Goal: Task Accomplishment & Management: Complete application form

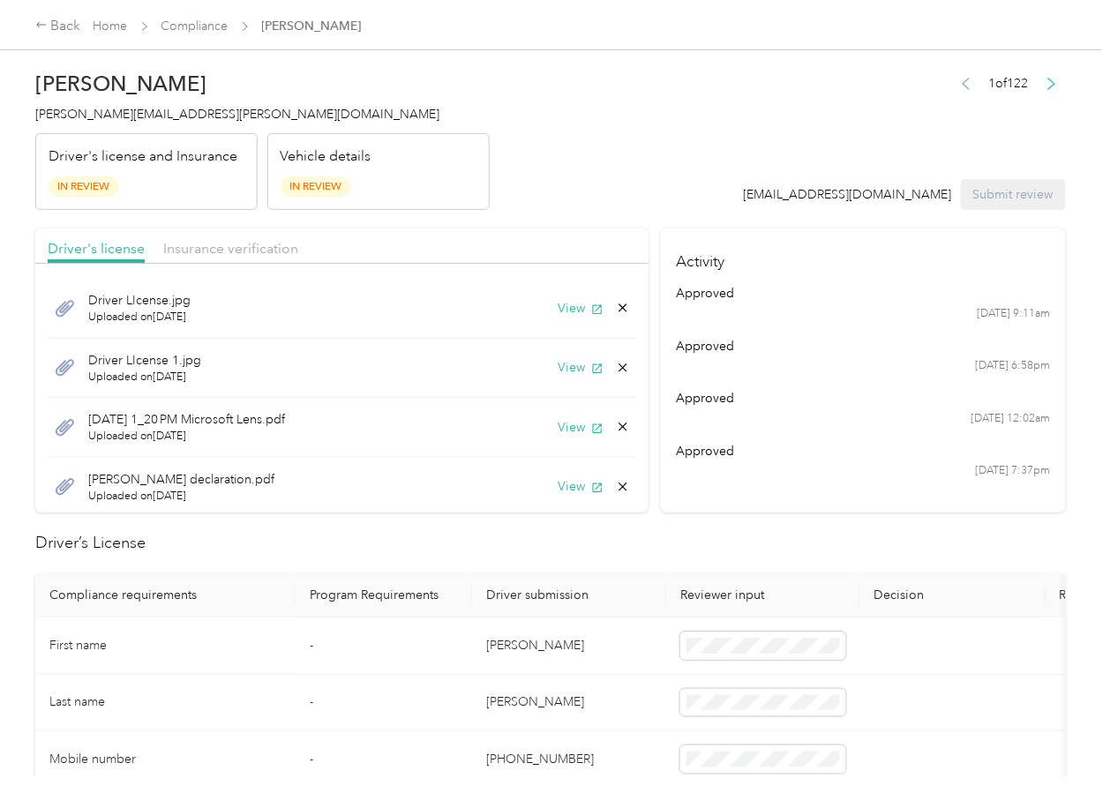
click at [712, 543] on h2 "Driver’s License" at bounding box center [550, 543] width 1031 height 24
click at [593, 310] on icon "button" at bounding box center [598, 309] width 10 height 10
drag, startPoint x: 553, startPoint y: 364, endPoint x: 569, endPoint y: 399, distance: 37.9
click at [558, 365] on button "View" at bounding box center [581, 367] width 46 height 19
click at [565, 430] on button "View" at bounding box center [581, 427] width 46 height 19
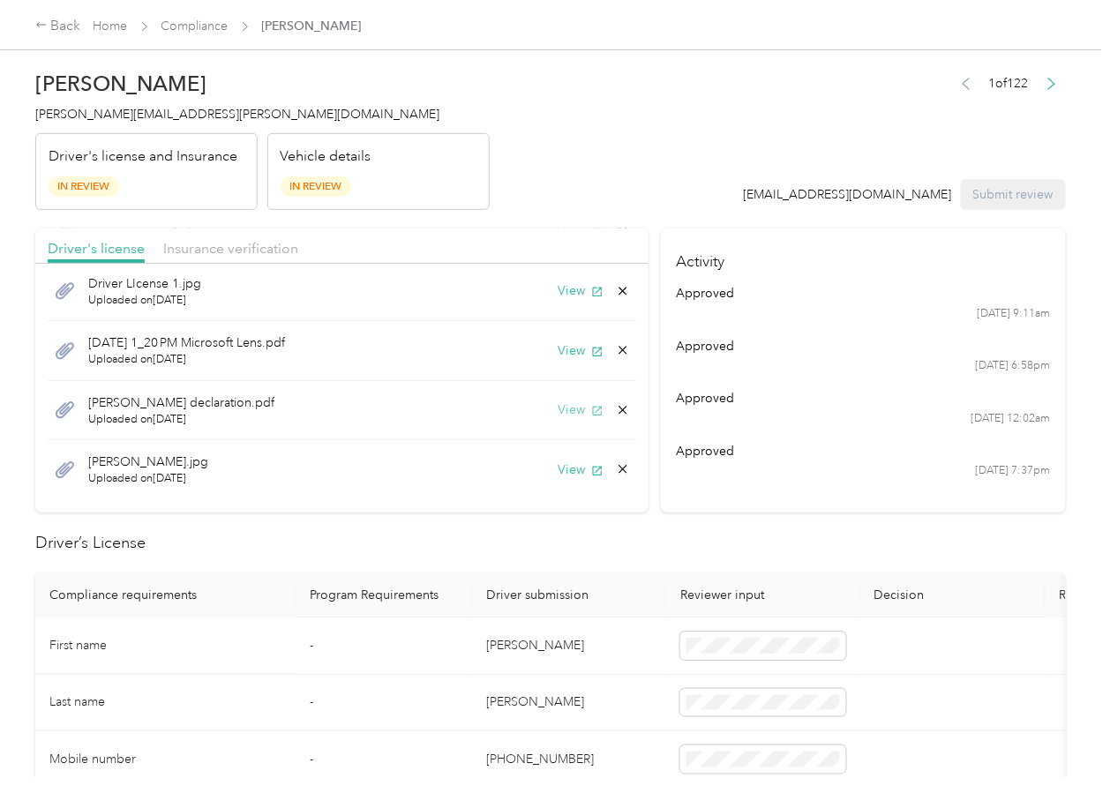
scroll to position [88, 0]
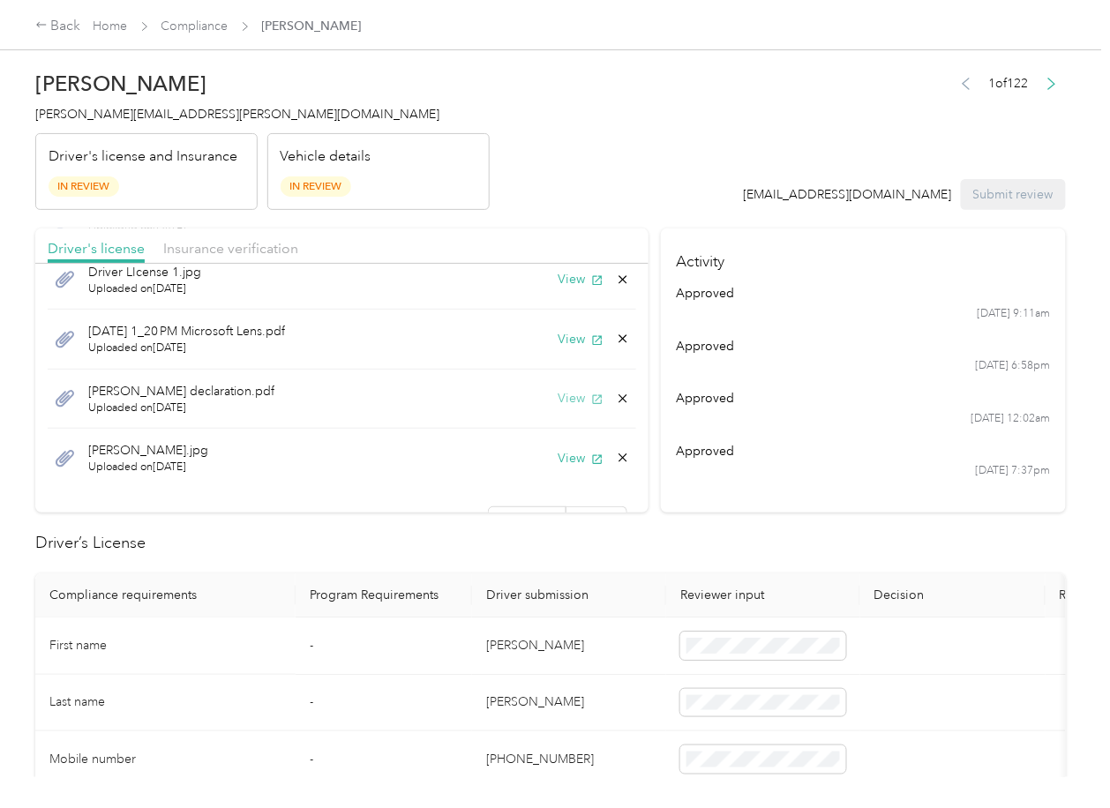
click at [558, 402] on button "View" at bounding box center [581, 398] width 46 height 19
click at [558, 455] on button "View" at bounding box center [581, 458] width 46 height 19
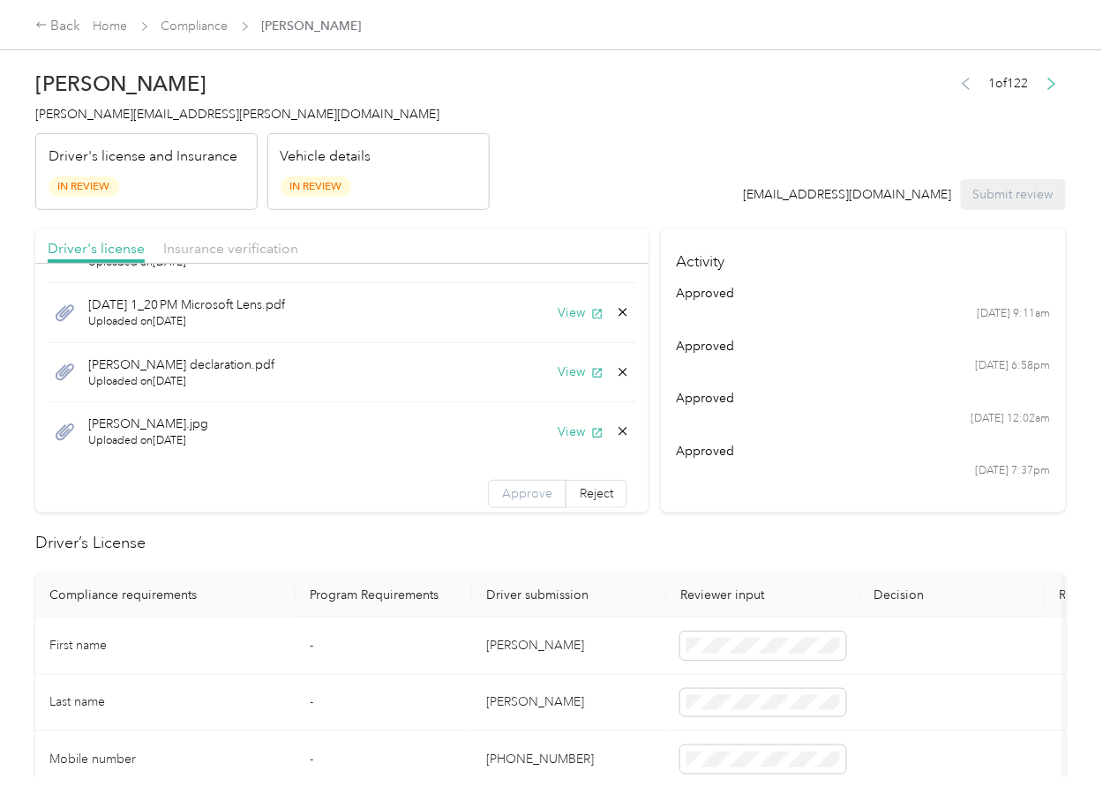
scroll to position [122, 0]
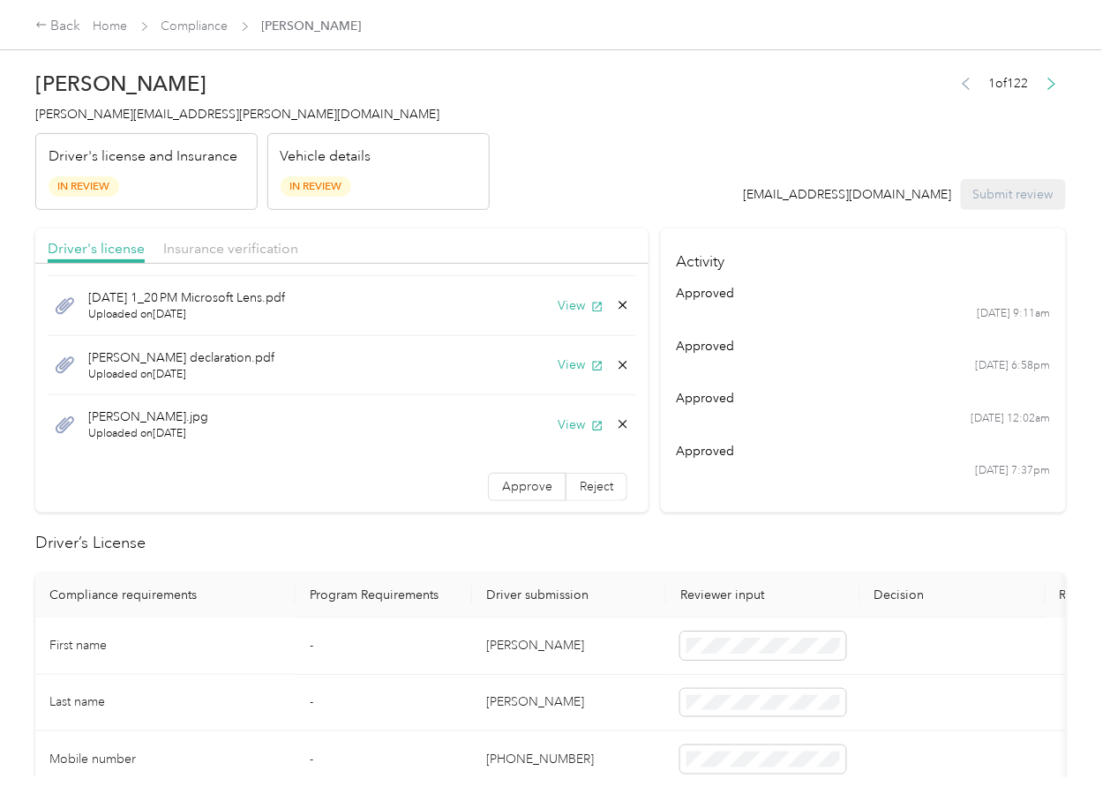
click at [506, 479] on span "Approve" at bounding box center [527, 486] width 50 height 15
click at [341, 251] on div "Driver's license Insurance verification" at bounding box center [341, 246] width 613 height 35
click at [262, 246] on span "Insurance verification" at bounding box center [230, 248] width 135 height 17
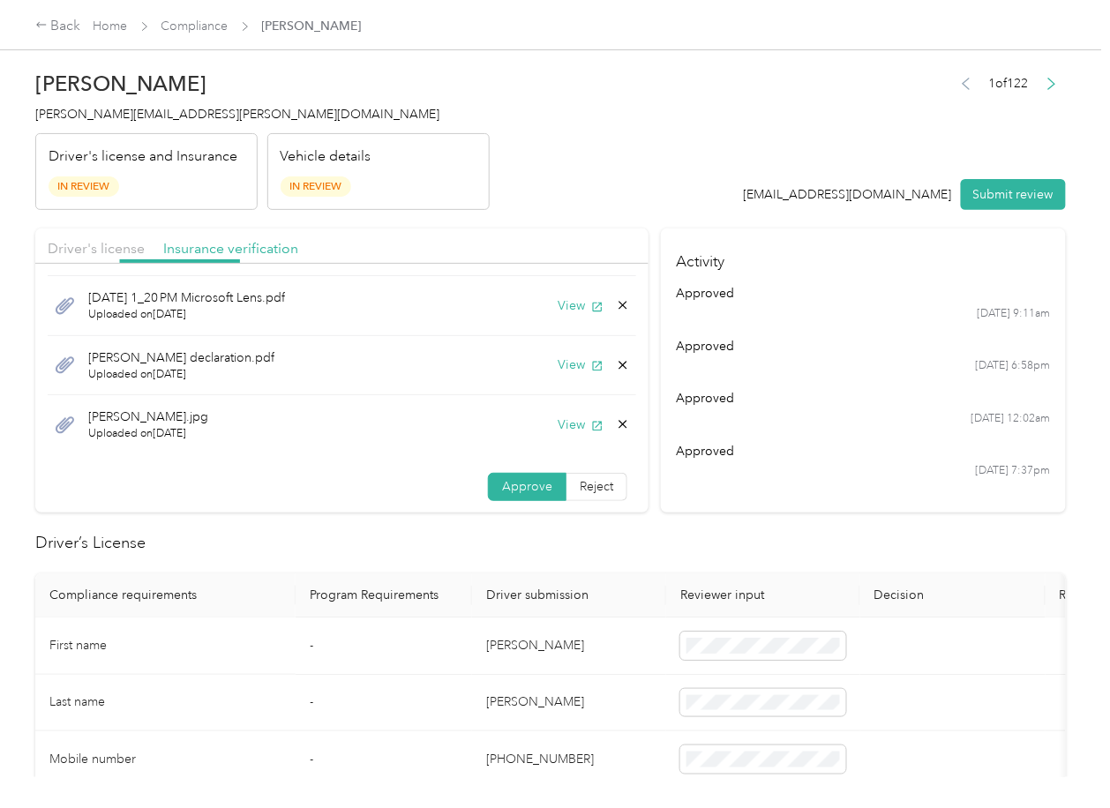
scroll to position [0, 0]
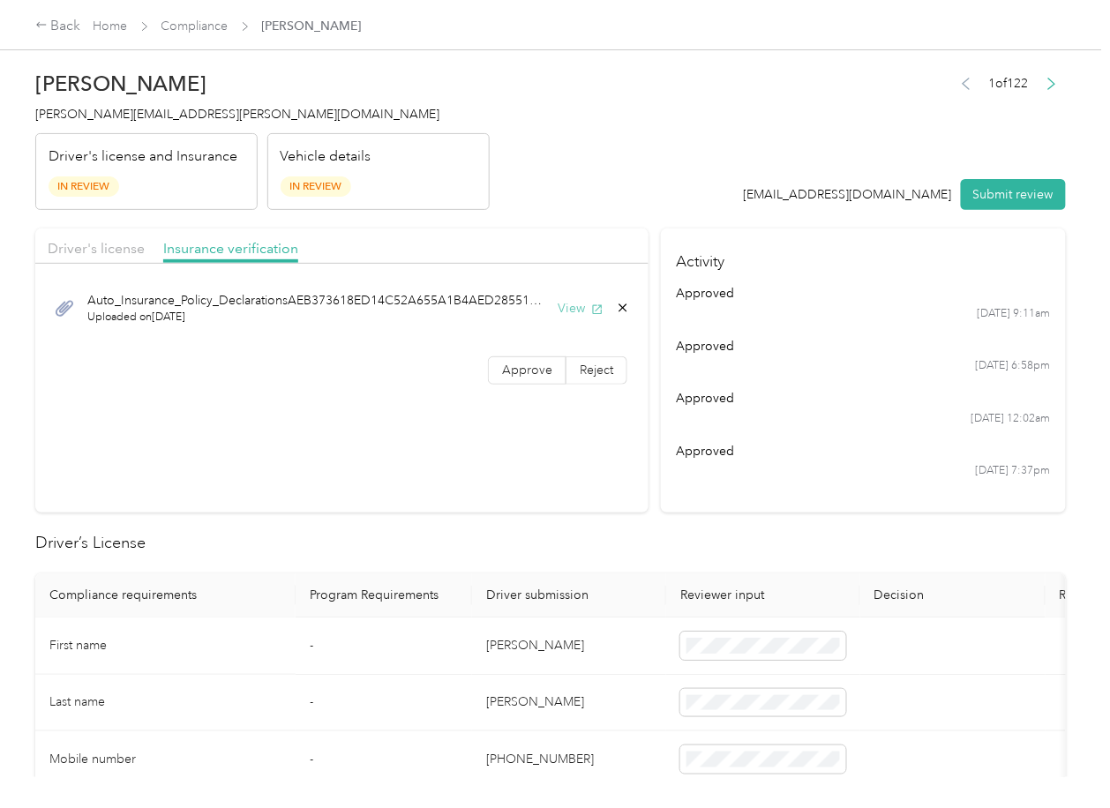
click at [566, 308] on button "View" at bounding box center [581, 308] width 46 height 19
click at [516, 376] on span "Approve" at bounding box center [527, 370] width 50 height 15
click at [483, 807] on html "Back Home Compliance [PERSON_NAME] [PERSON_NAME] Morales [EMAIL_ADDRESS][PERSON…" at bounding box center [550, 404] width 1101 height 808
click at [364, 488] on section "Driver's license Insurance verification Auto_Insurance_Policy_DeclarationsAEB37…" at bounding box center [341, 371] width 613 height 284
drag, startPoint x: 395, startPoint y: 439, endPoint x: 424, endPoint y: 471, distance: 43.2
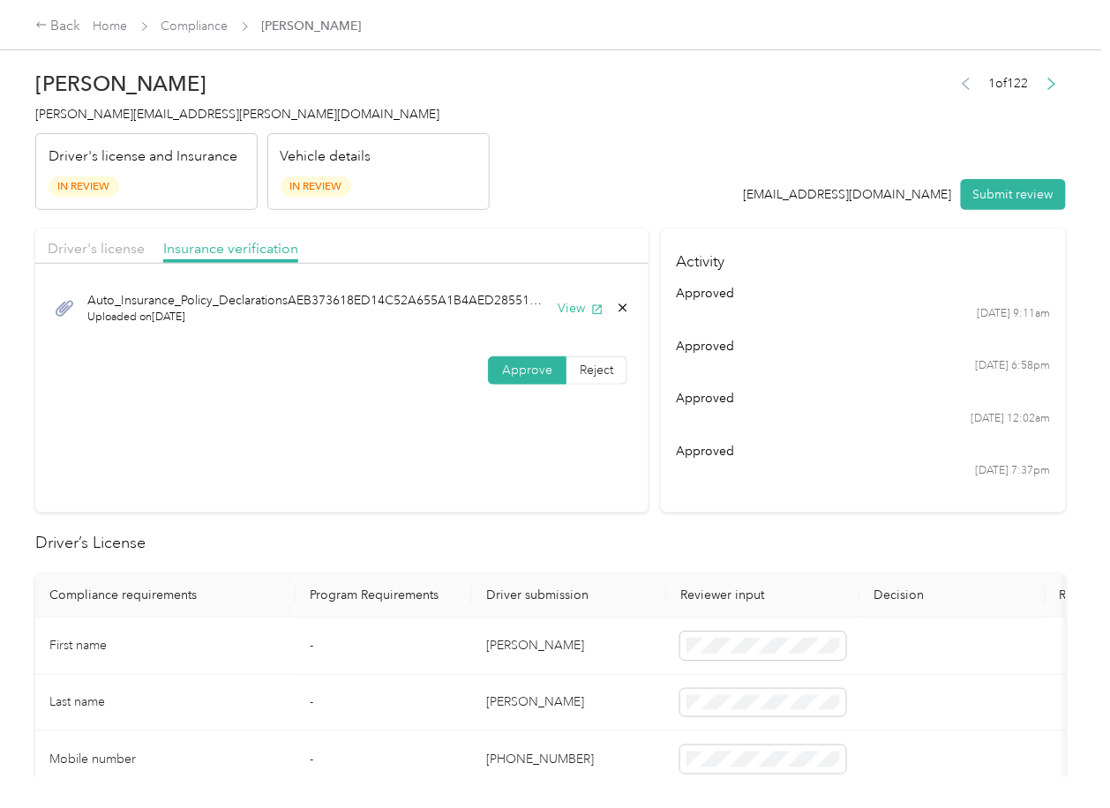
click at [396, 438] on section "Driver's license Insurance verification Auto_Insurance_Policy_DeclarationsAEB37…" at bounding box center [341, 371] width 613 height 284
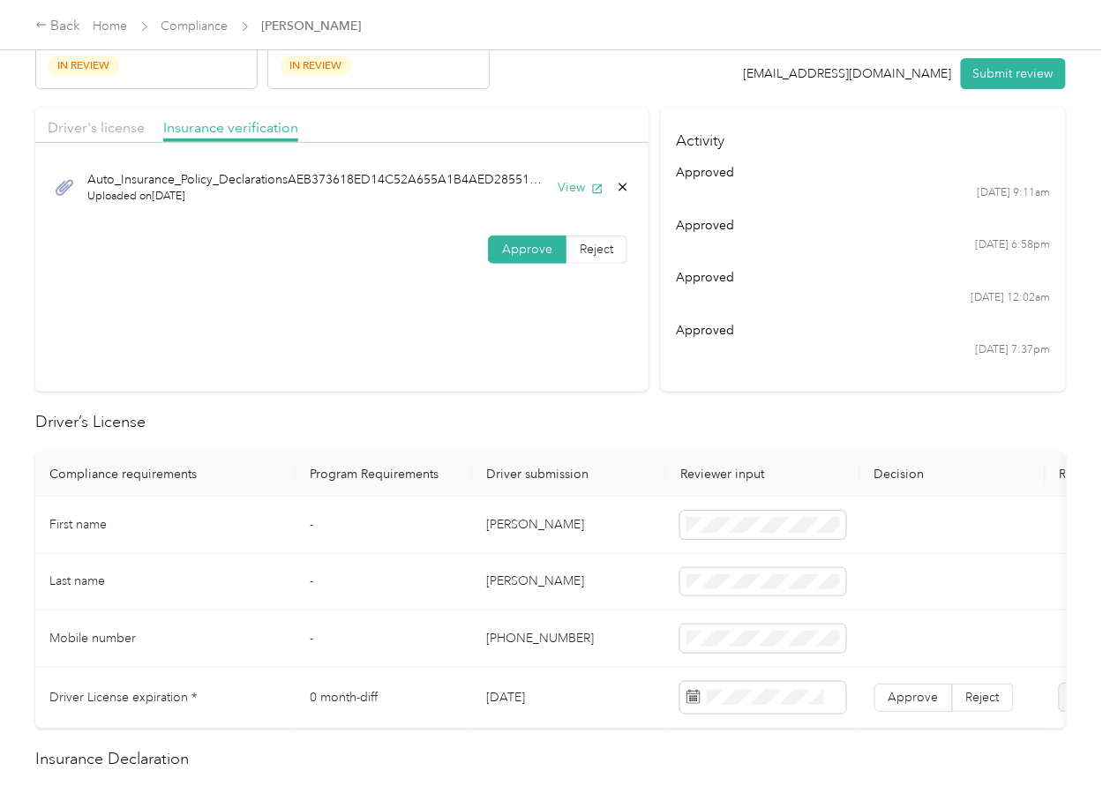
scroll to position [235, 0]
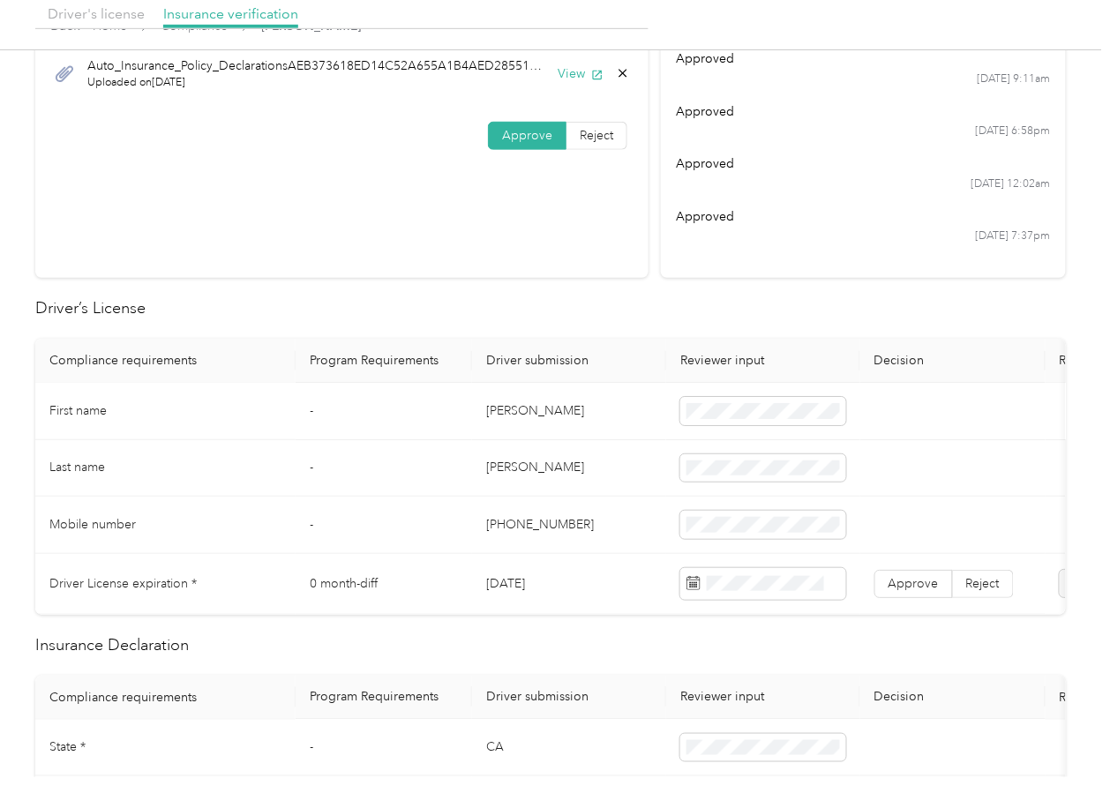
click at [503, 407] on td "[PERSON_NAME]" at bounding box center [569, 411] width 194 height 57
copy td "[PERSON_NAME]"
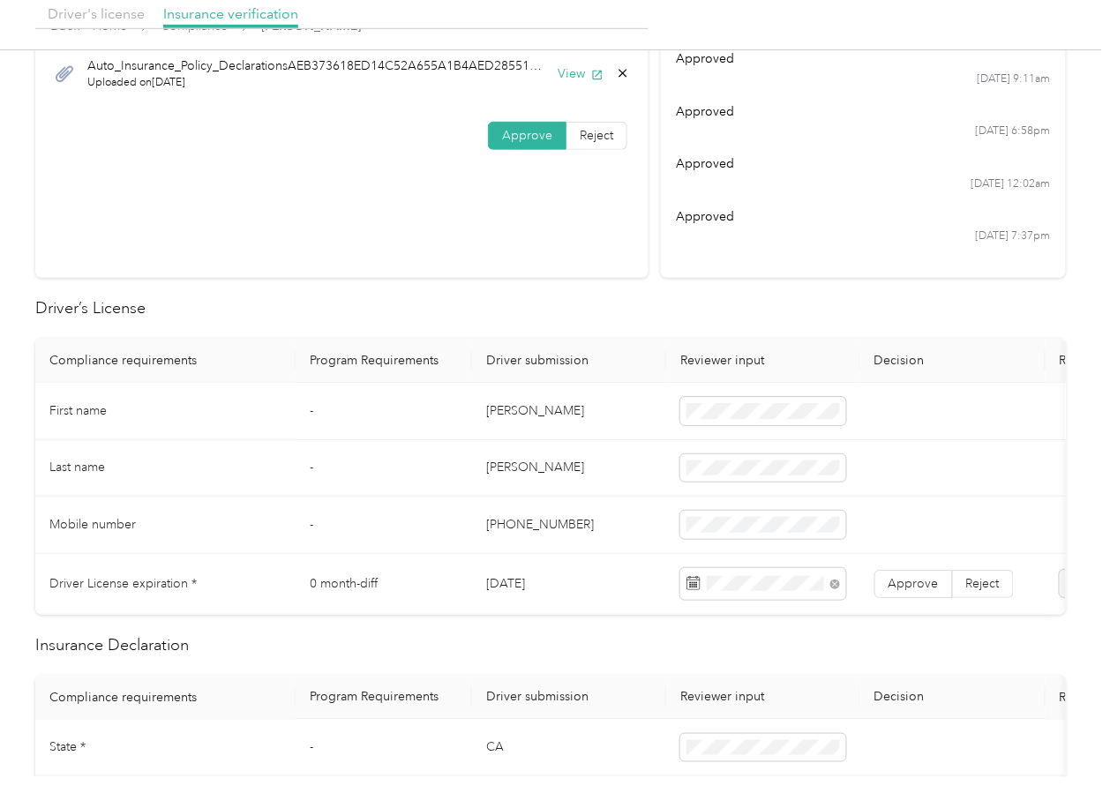
click at [590, 413] on td "[PERSON_NAME]" at bounding box center [569, 411] width 194 height 57
click at [910, 589] on label "Approve" at bounding box center [913, 584] width 79 height 28
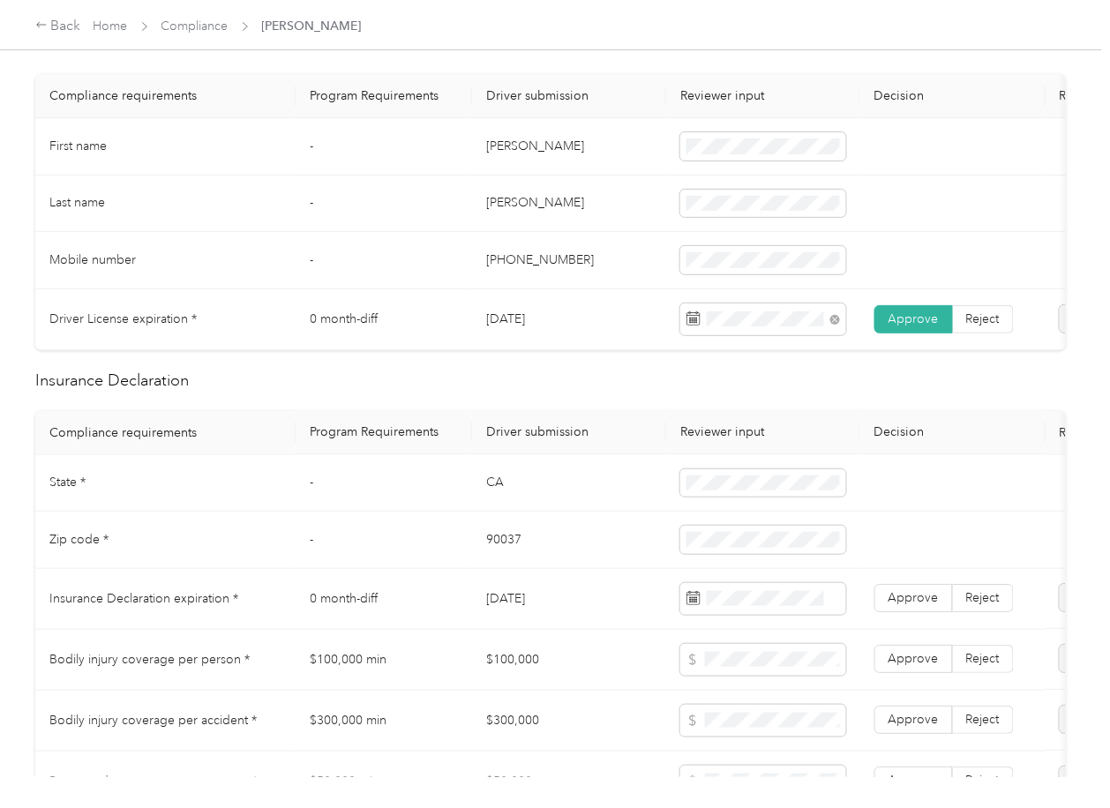
scroll to position [588, 0]
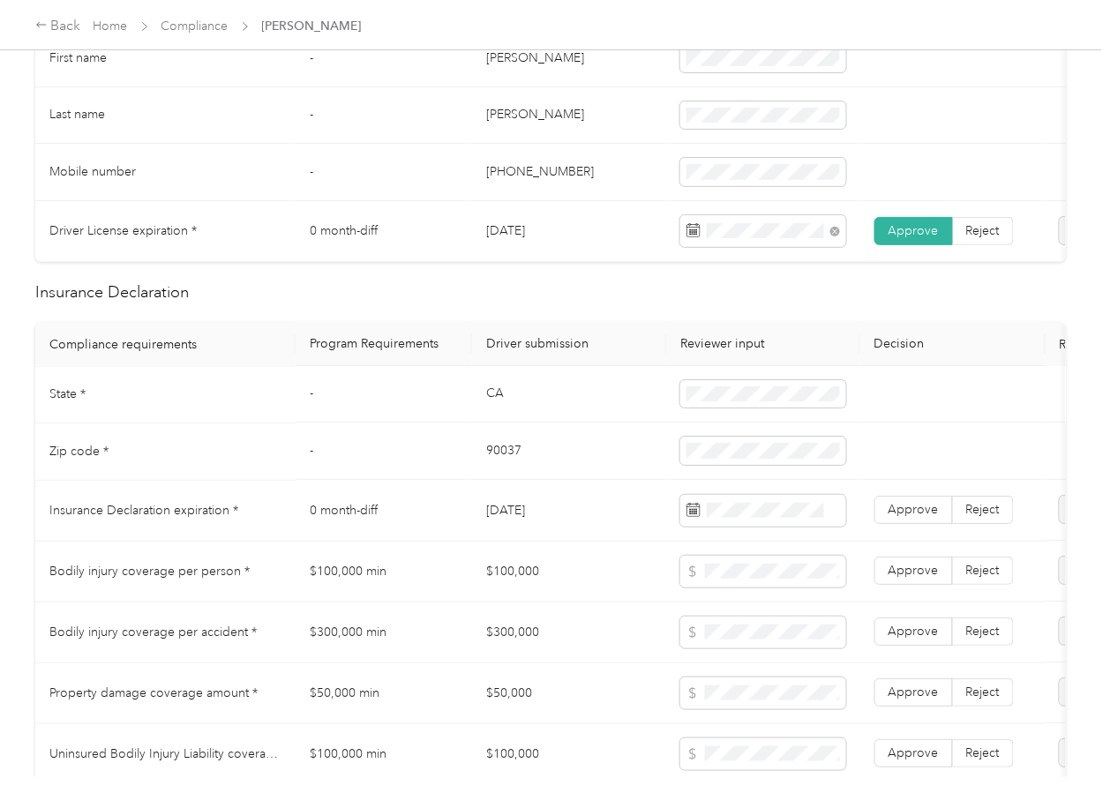
click at [491, 416] on td "CA" at bounding box center [569, 395] width 194 height 57
copy td "CA"
click at [671, 404] on td at bounding box center [763, 395] width 194 height 57
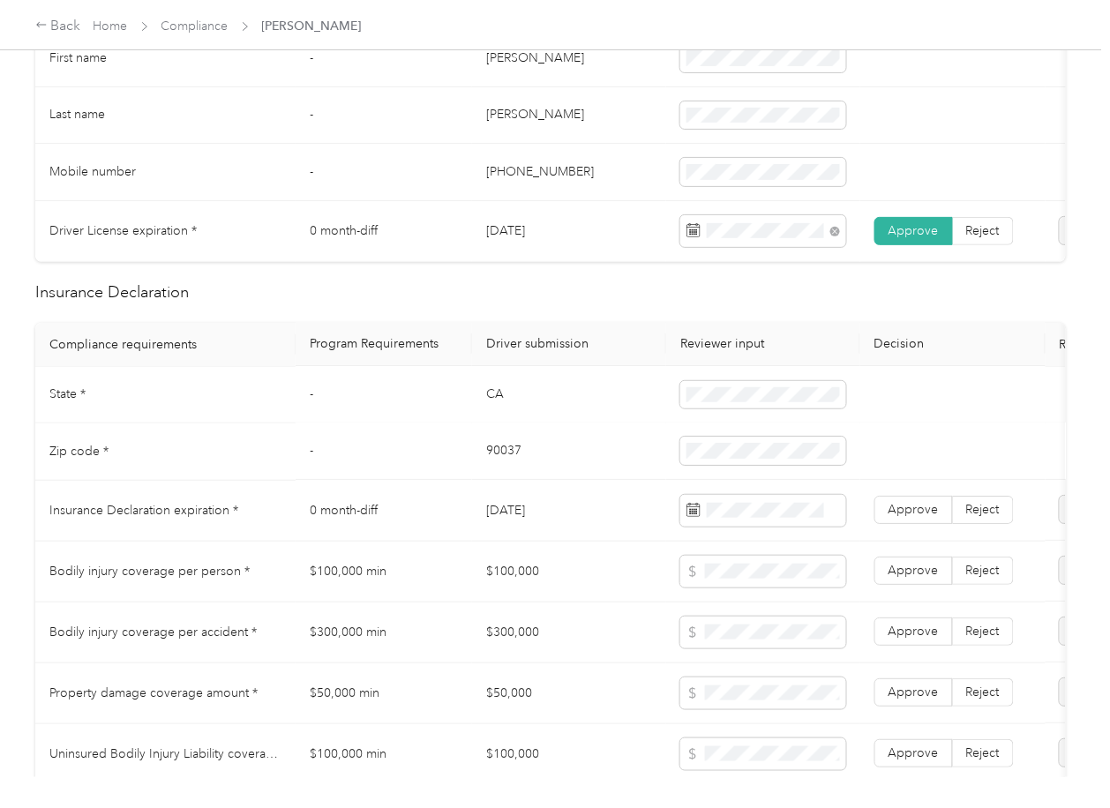
click at [508, 462] on td "90037" at bounding box center [569, 452] width 194 height 57
copy td "90037"
click at [685, 464] on span at bounding box center [763, 452] width 166 height 28
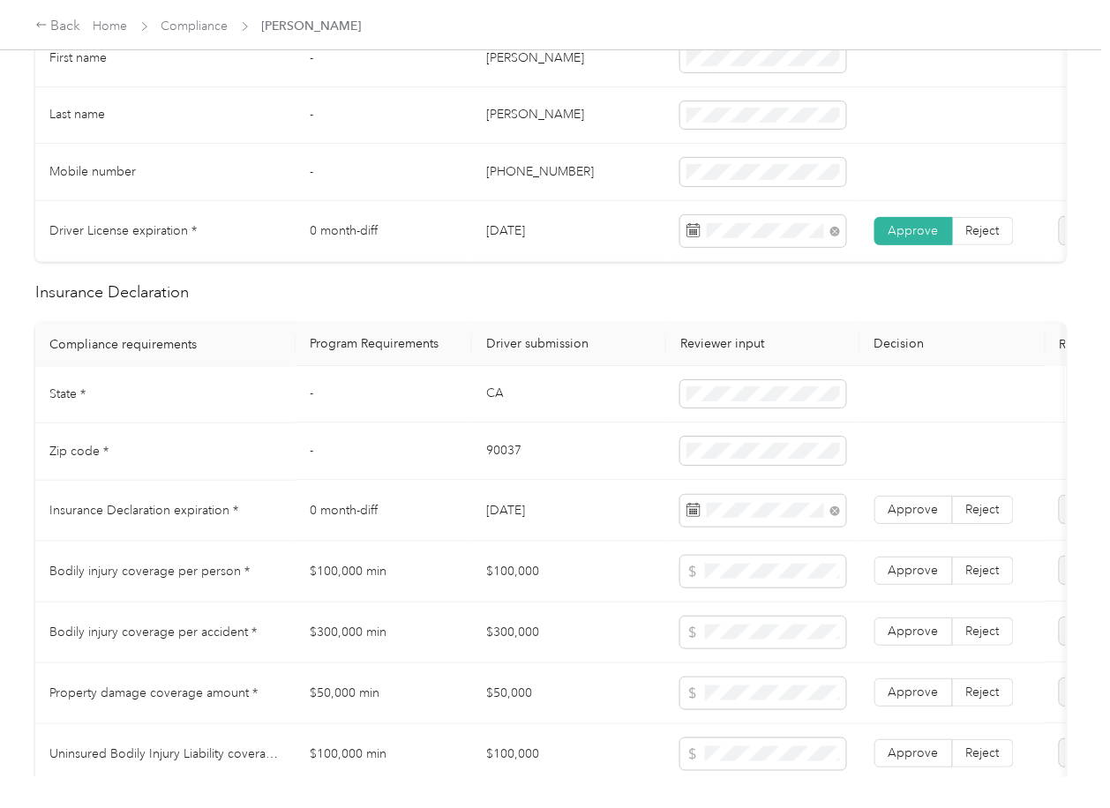
click at [434, 424] on td "-" at bounding box center [384, 395] width 176 height 57
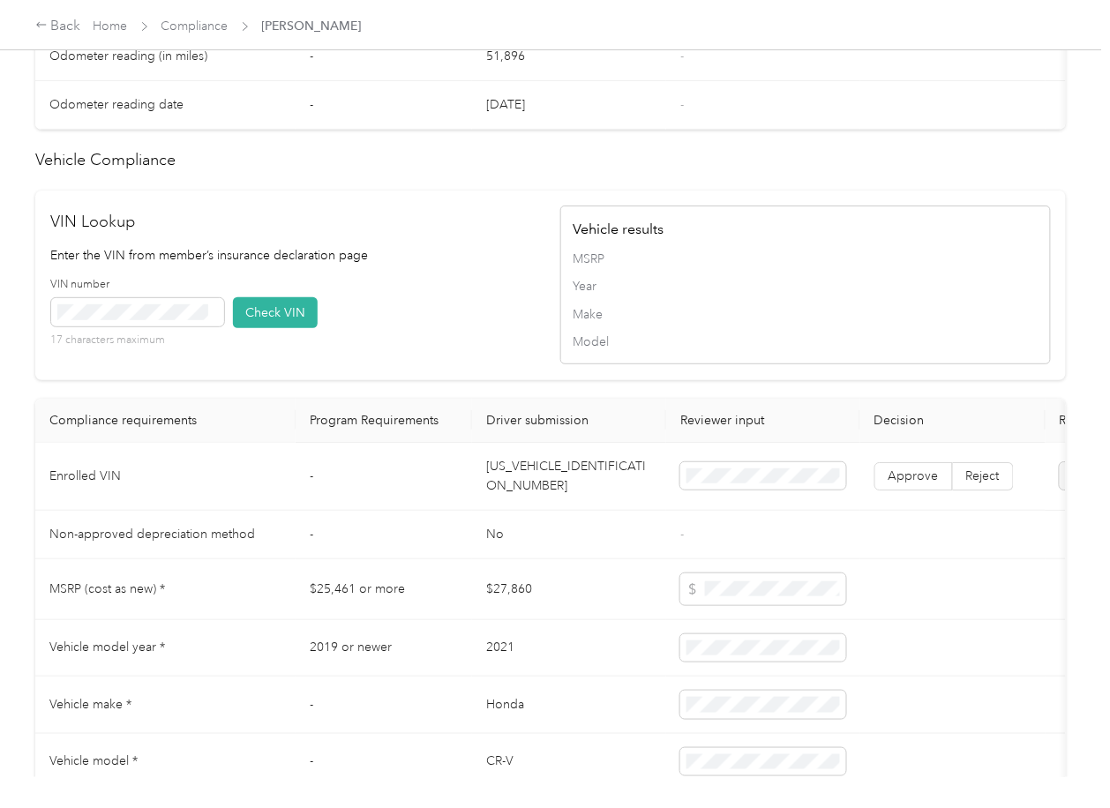
scroll to position [1529, 0]
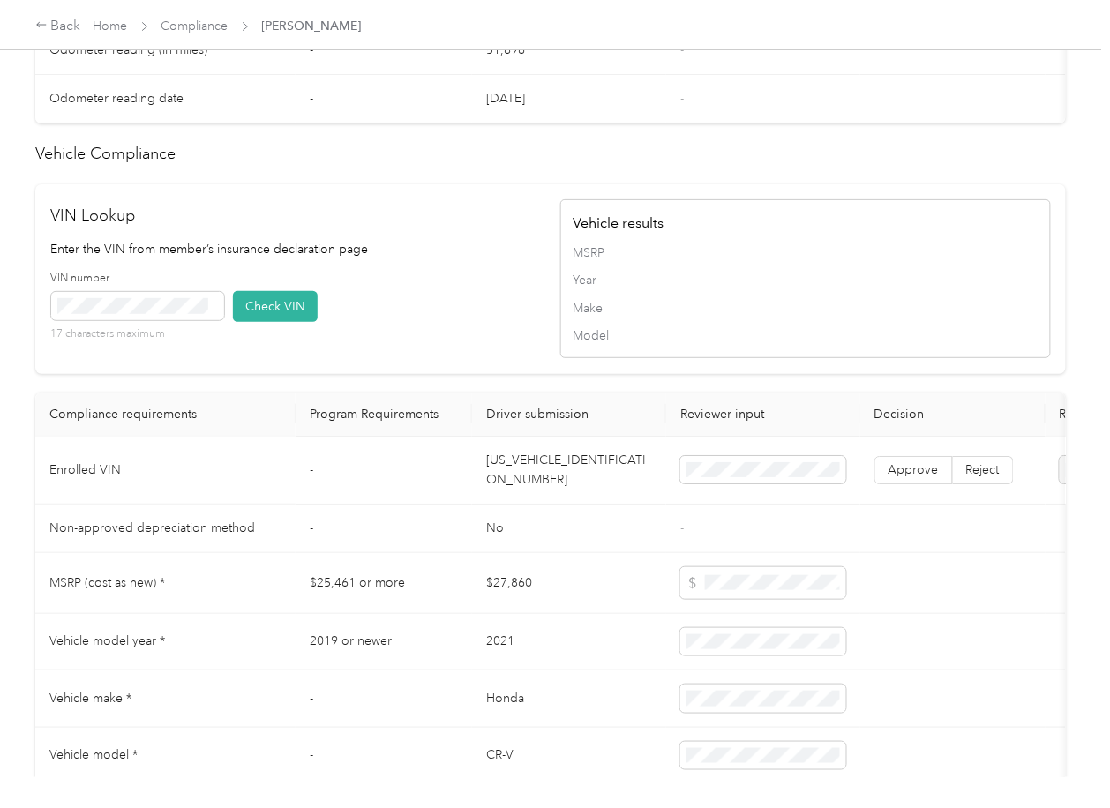
click at [531, 499] on td "[US_VEHICLE_IDENTIFICATION_NUMBER]" at bounding box center [569, 471] width 194 height 68
drag, startPoint x: 531, startPoint y: 499, endPoint x: 1, endPoint y: 396, distance: 540.2
click at [530, 499] on td "[US_VEHICLE_IDENTIFICATION_NUMBER]" at bounding box center [569, 471] width 194 height 68
copy td "[US_VEHICLE_IDENTIFICATION_NUMBER]"
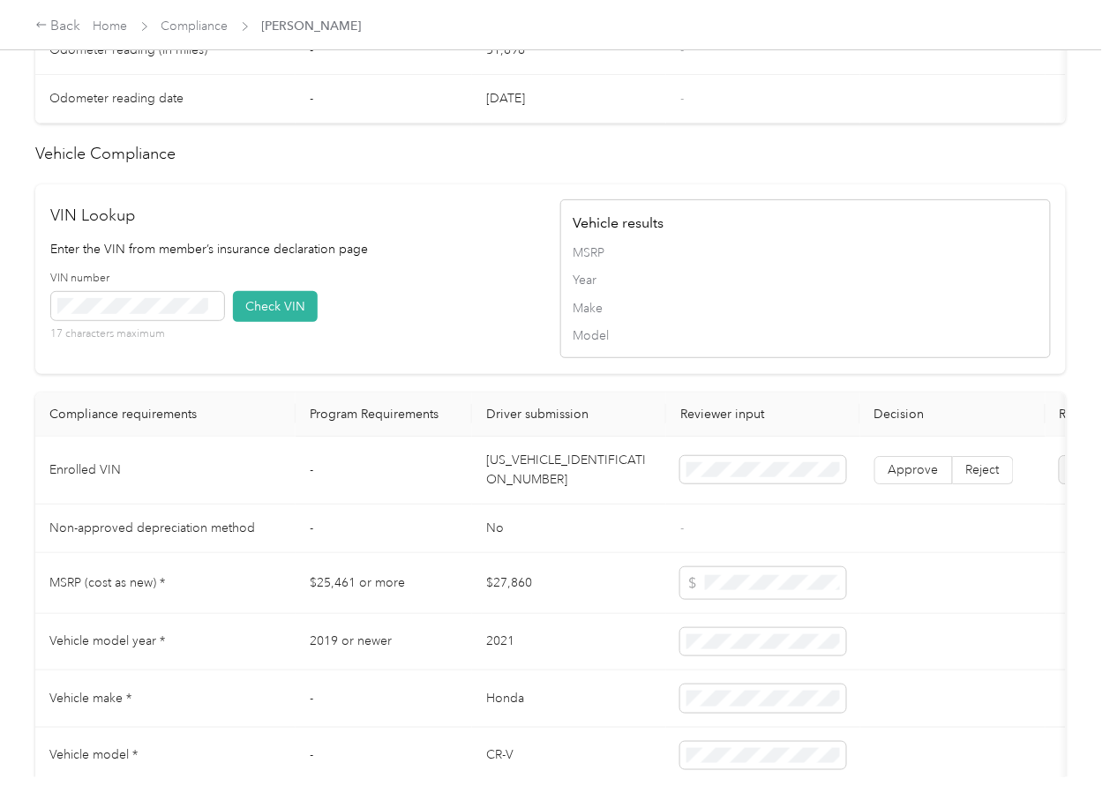
drag, startPoint x: 381, startPoint y: 288, endPoint x: 346, endPoint y: 318, distance: 46.3
click at [382, 259] on p "Enter the VIN from member’s insurance declaration page" at bounding box center [296, 249] width 491 height 19
click at [240, 322] on button "Check VIN" at bounding box center [275, 306] width 85 height 31
drag, startPoint x: 899, startPoint y: 494, endPoint x: 246, endPoint y: 473, distance: 653.3
click at [900, 477] on span "Approve" at bounding box center [913, 469] width 50 height 15
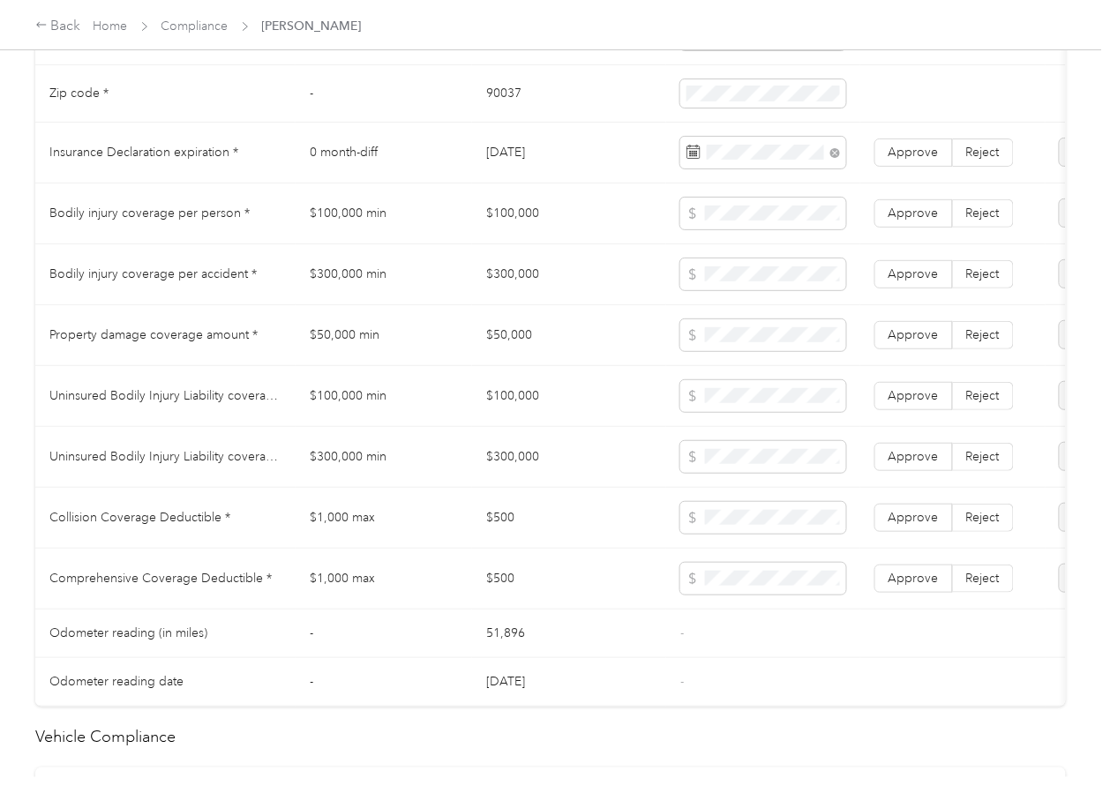
scroll to position [941, 0]
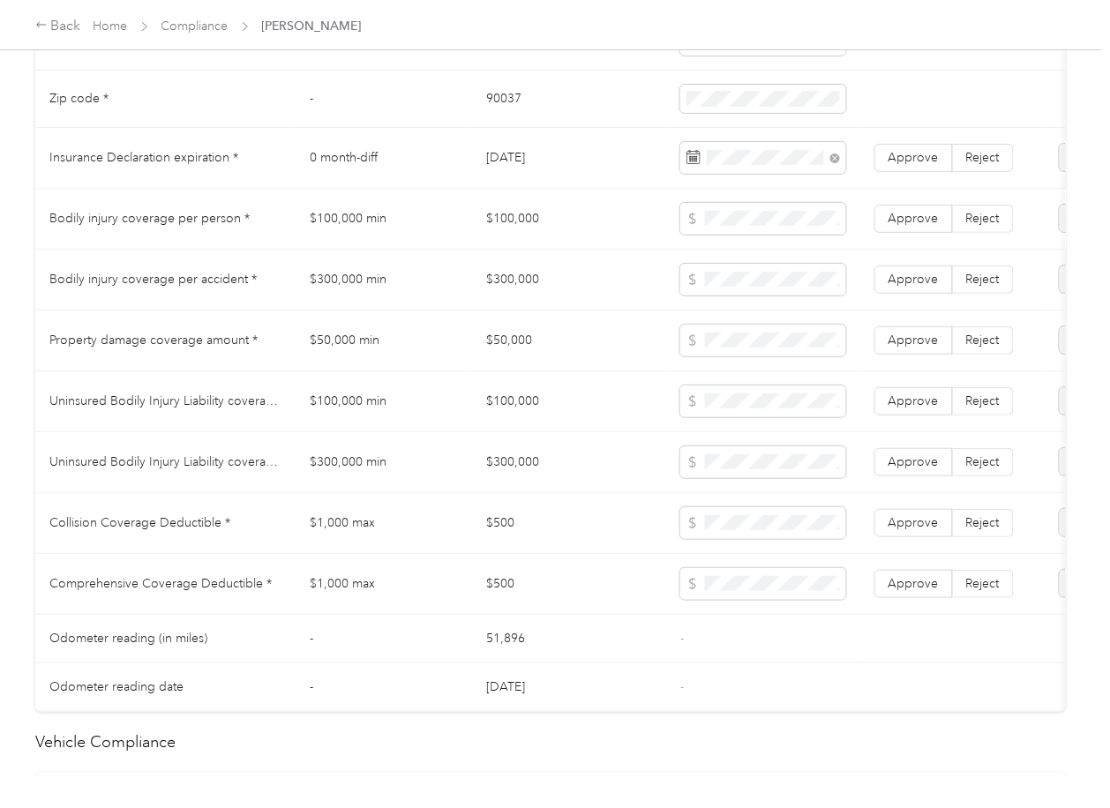
click at [505, 232] on td "$100,000" at bounding box center [569, 219] width 194 height 61
copy td "$100,000"
click at [505, 304] on td "$300,000" at bounding box center [569, 280] width 194 height 61
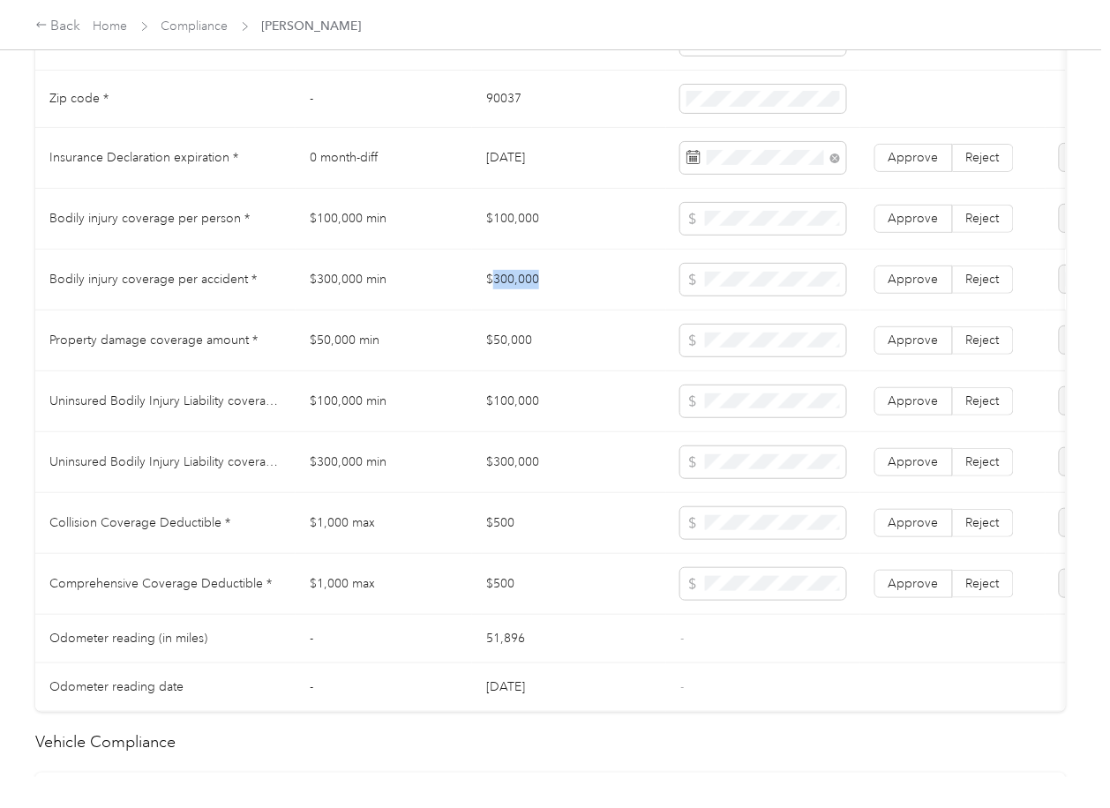
click at [505, 304] on td "$300,000" at bounding box center [569, 280] width 194 height 61
copy td "$300,000"
click at [786, 296] on span at bounding box center [763, 280] width 166 height 32
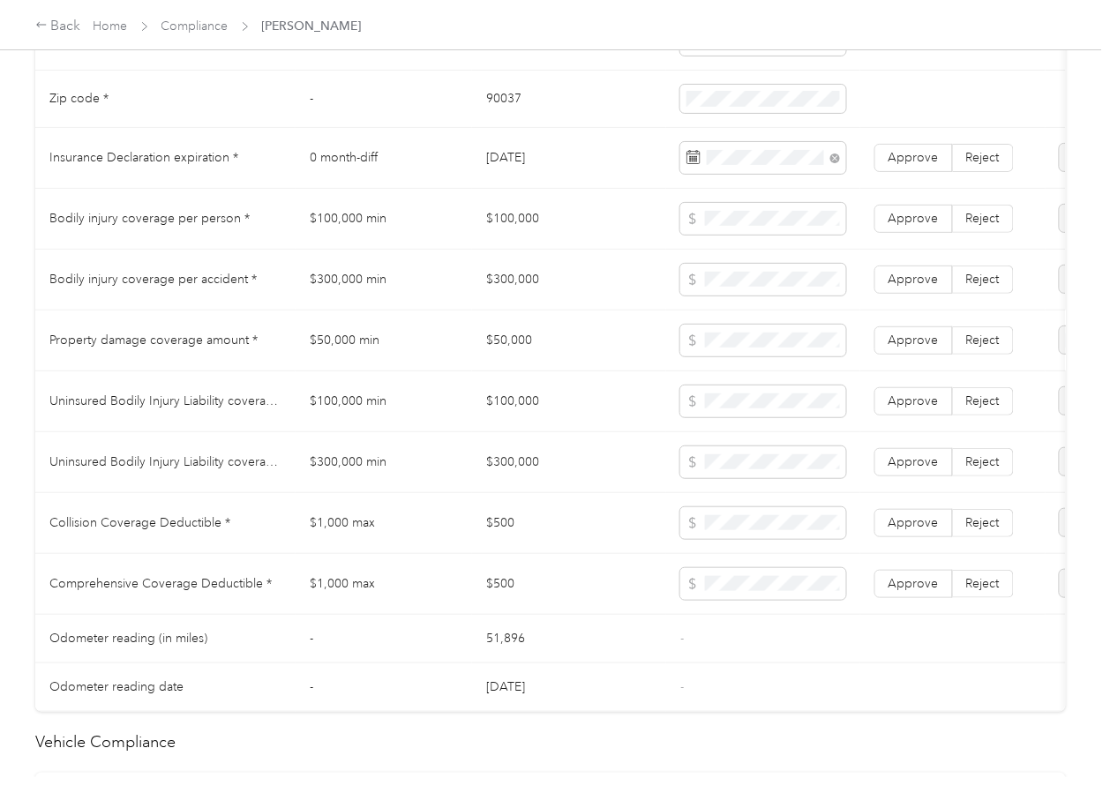
click at [539, 343] on td "$50,000" at bounding box center [569, 341] width 194 height 61
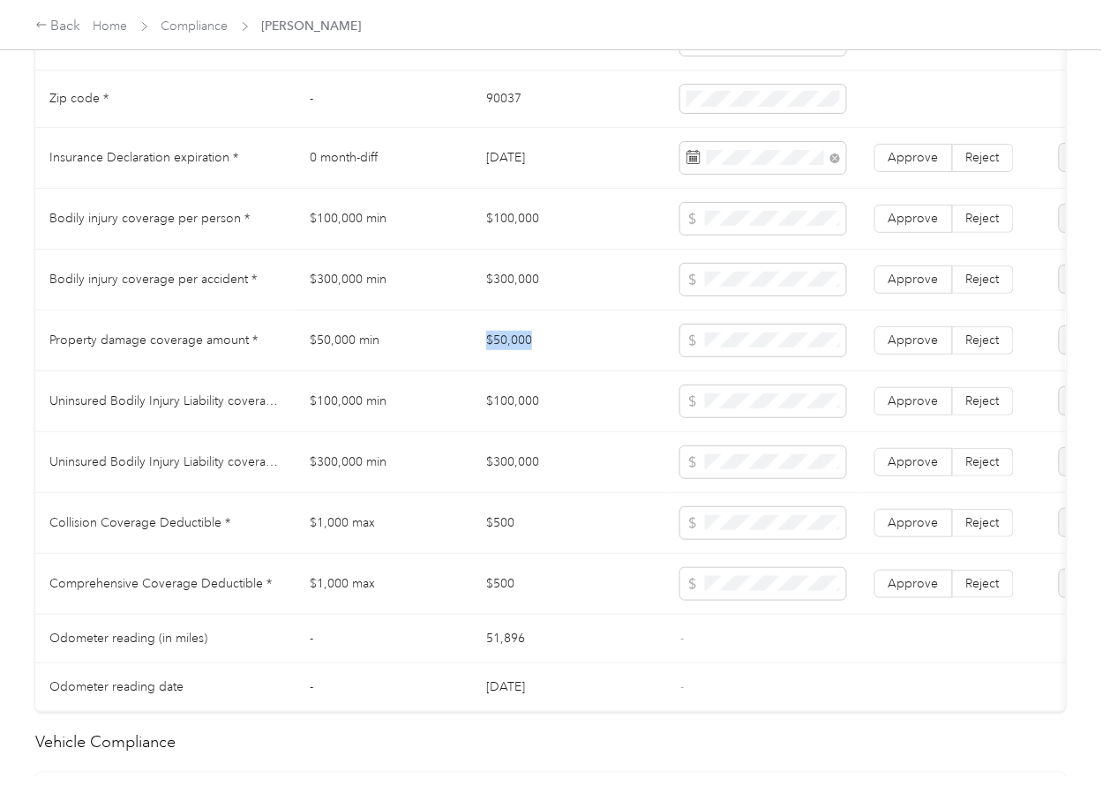
copy td "$50,000"
drag, startPoint x: 918, startPoint y: 345, endPoint x: 918, endPoint y: 326, distance: 19.4
click at [918, 344] on label "Approve" at bounding box center [913, 340] width 79 height 28
click at [911, 278] on td "Approve Reject" at bounding box center [952, 280] width 185 height 61
click at [912, 226] on span "Approve" at bounding box center [913, 218] width 50 height 15
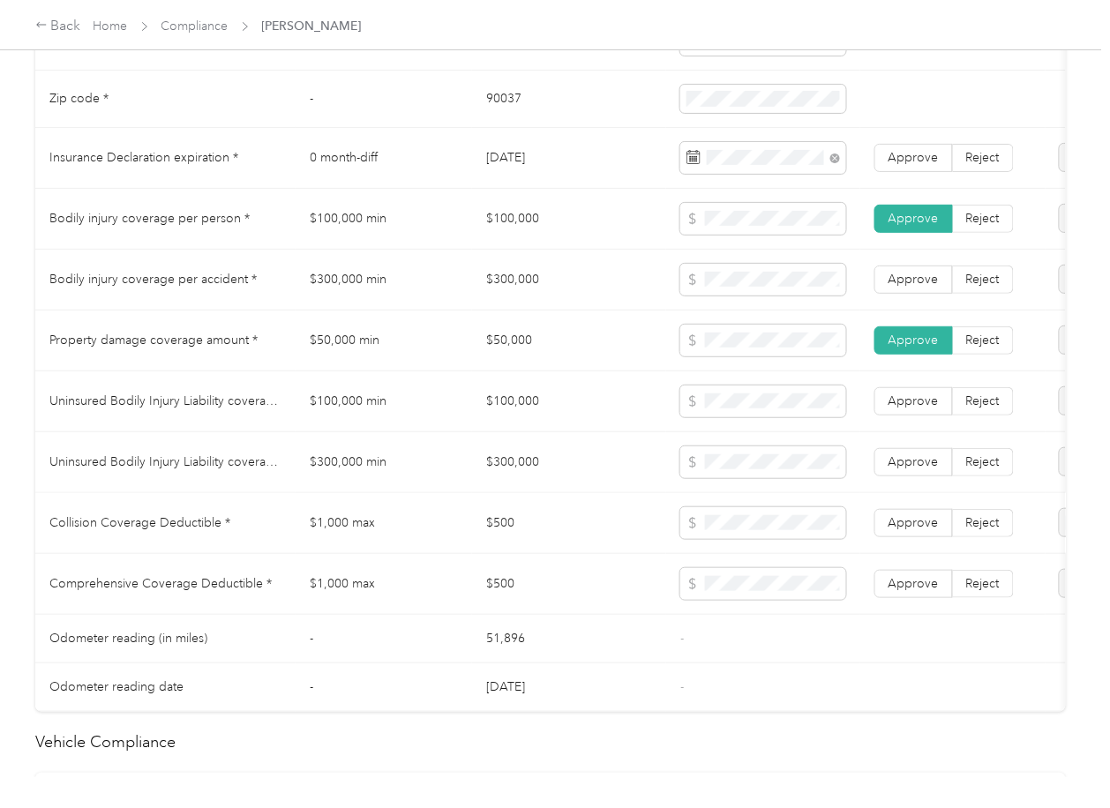
click at [514, 536] on td "$500" at bounding box center [569, 523] width 194 height 61
copy td "$500"
click at [734, 539] on span at bounding box center [763, 523] width 166 height 32
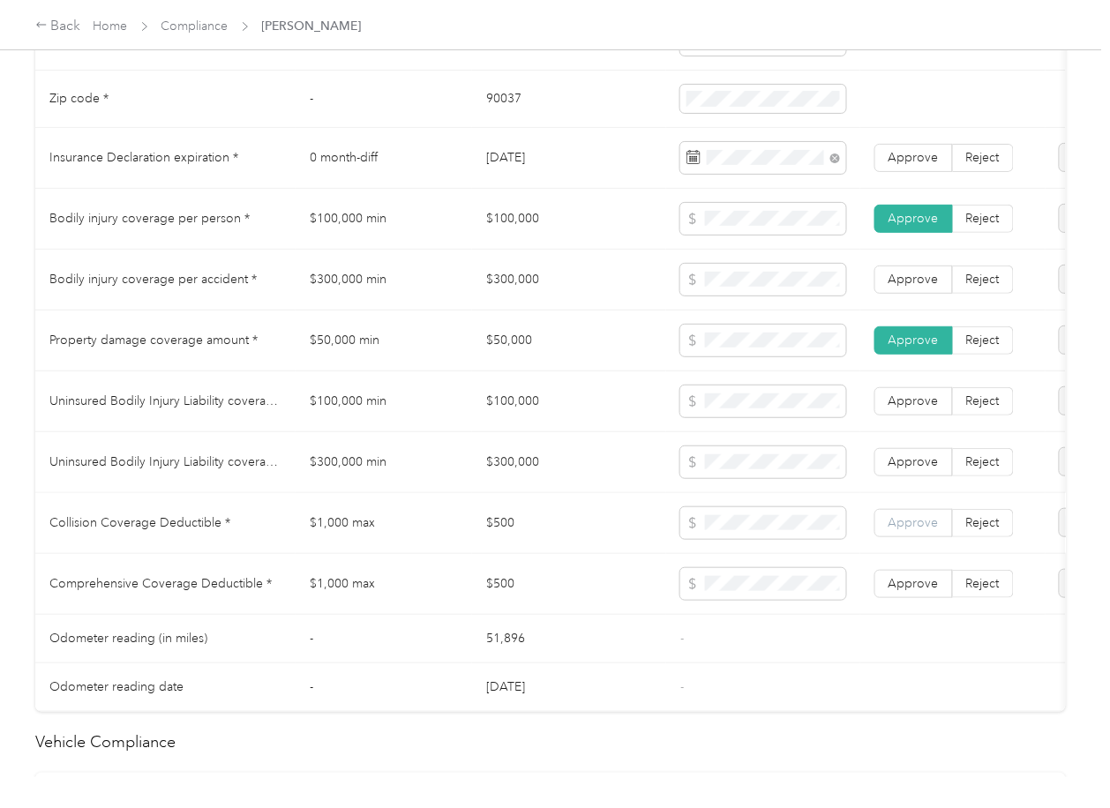
click at [890, 537] on label "Approve" at bounding box center [913, 523] width 79 height 28
click at [897, 598] on label "Approve" at bounding box center [913, 584] width 79 height 28
click at [506, 418] on td "$100,000" at bounding box center [569, 401] width 194 height 61
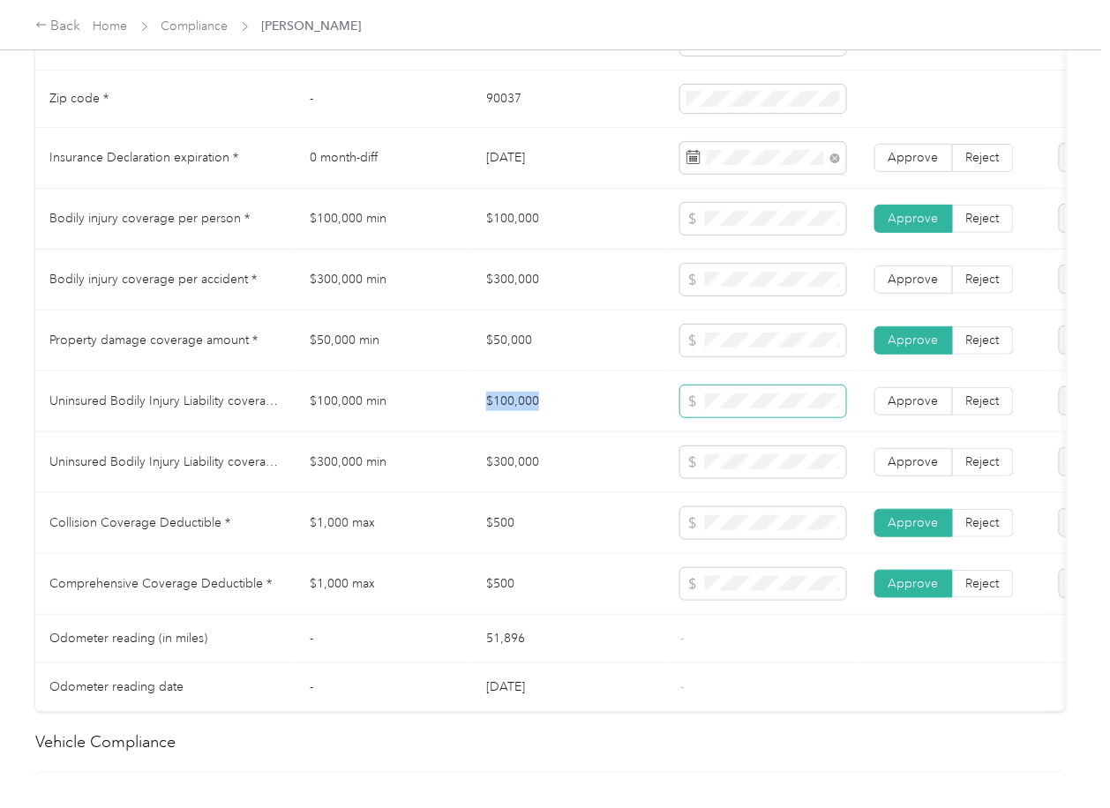
copy td "$100,000"
click at [533, 475] on td "$300,000" at bounding box center [569, 462] width 194 height 61
copy td "$300,000"
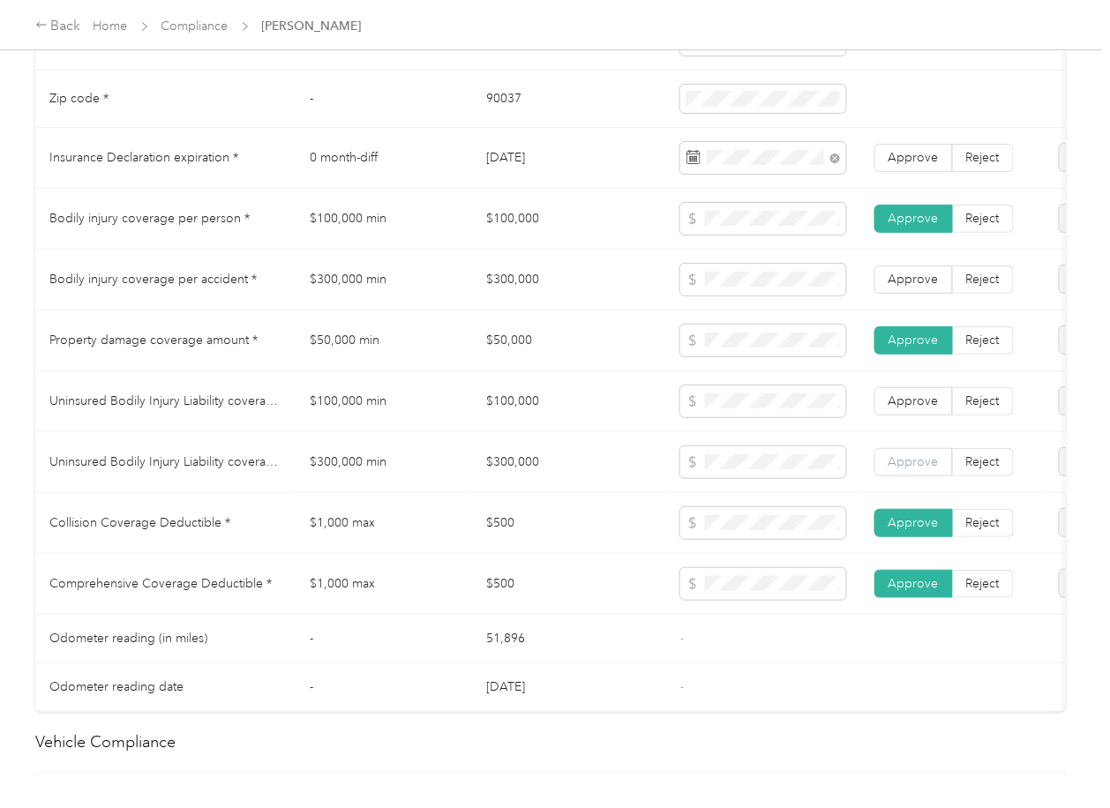
click at [896, 476] on label "Approve" at bounding box center [913, 462] width 79 height 28
click at [908, 409] on span "Approve" at bounding box center [913, 401] width 50 height 15
click at [908, 287] on span "Approve" at bounding box center [913, 279] width 50 height 15
click at [930, 165] on span "Approve" at bounding box center [913, 157] width 50 height 15
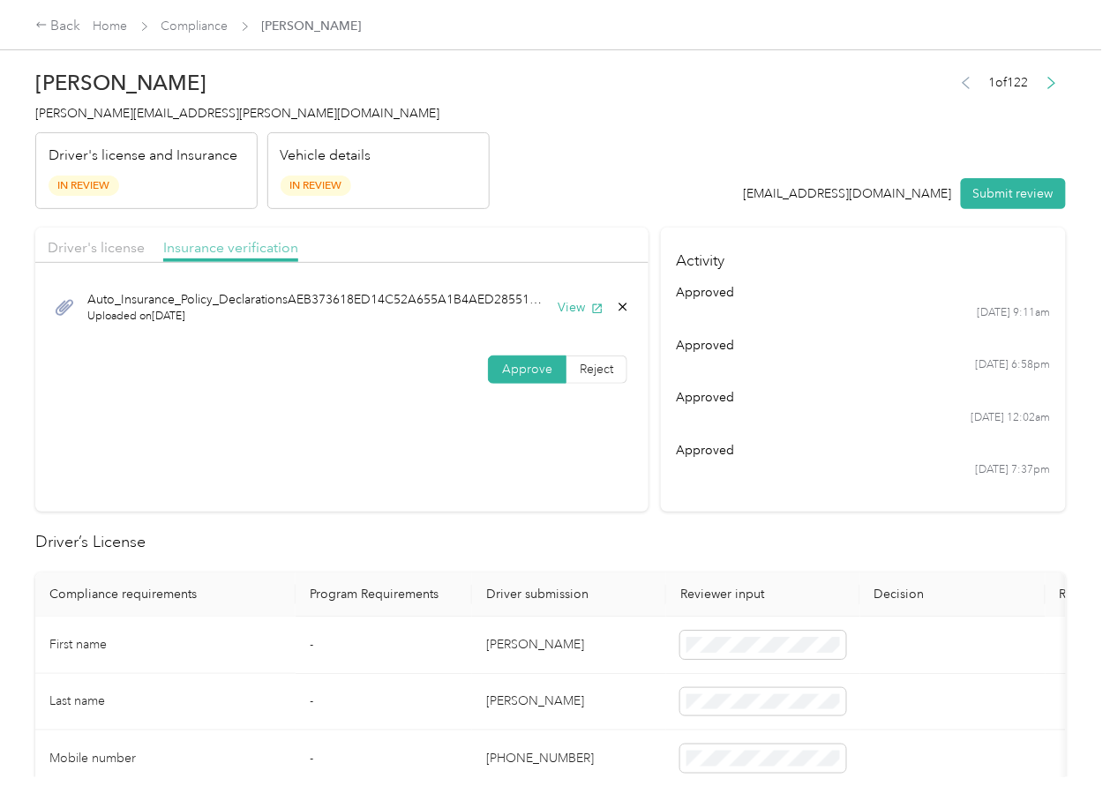
scroll to position [0, 0]
click at [135, 253] on span "Driver's license" at bounding box center [96, 248] width 97 height 17
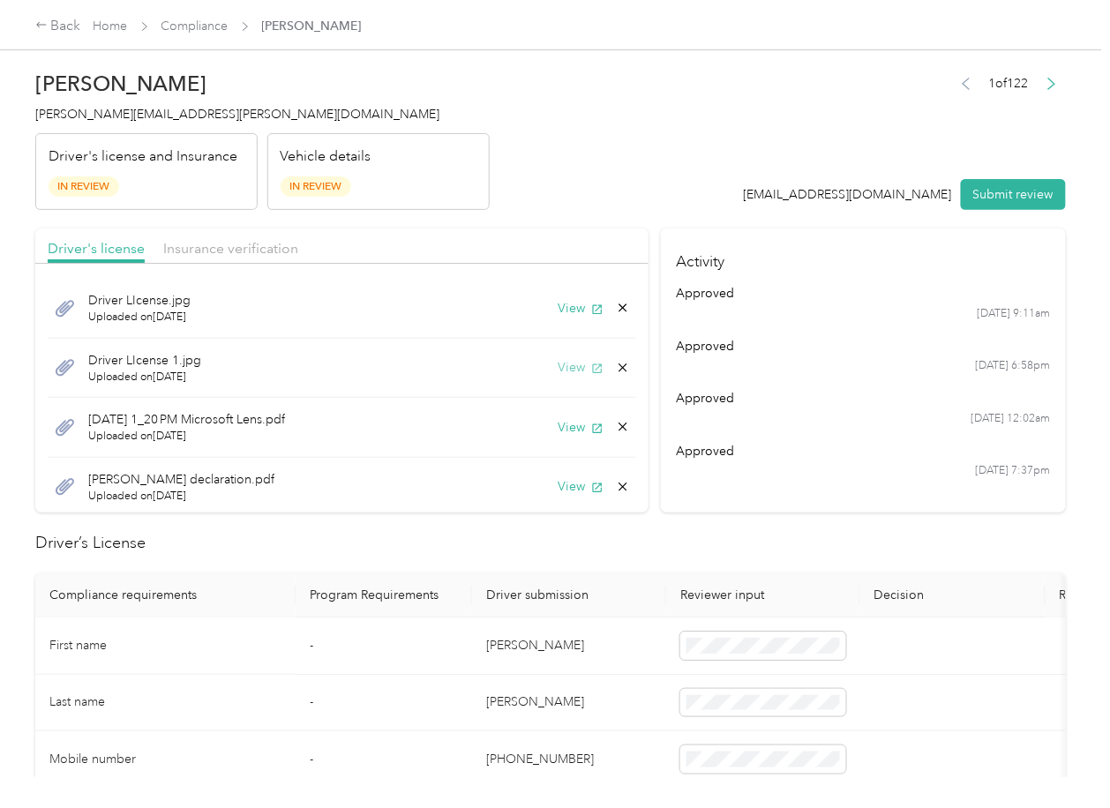
click at [560, 371] on button "View" at bounding box center [581, 367] width 46 height 19
click at [616, 362] on icon at bounding box center [623, 368] width 14 height 14
click at [558, 379] on button "Yes" at bounding box center [555, 381] width 34 height 28
click at [593, 366] on icon "button" at bounding box center [598, 369] width 10 height 10
click at [619, 364] on icon at bounding box center [623, 368] width 8 height 8
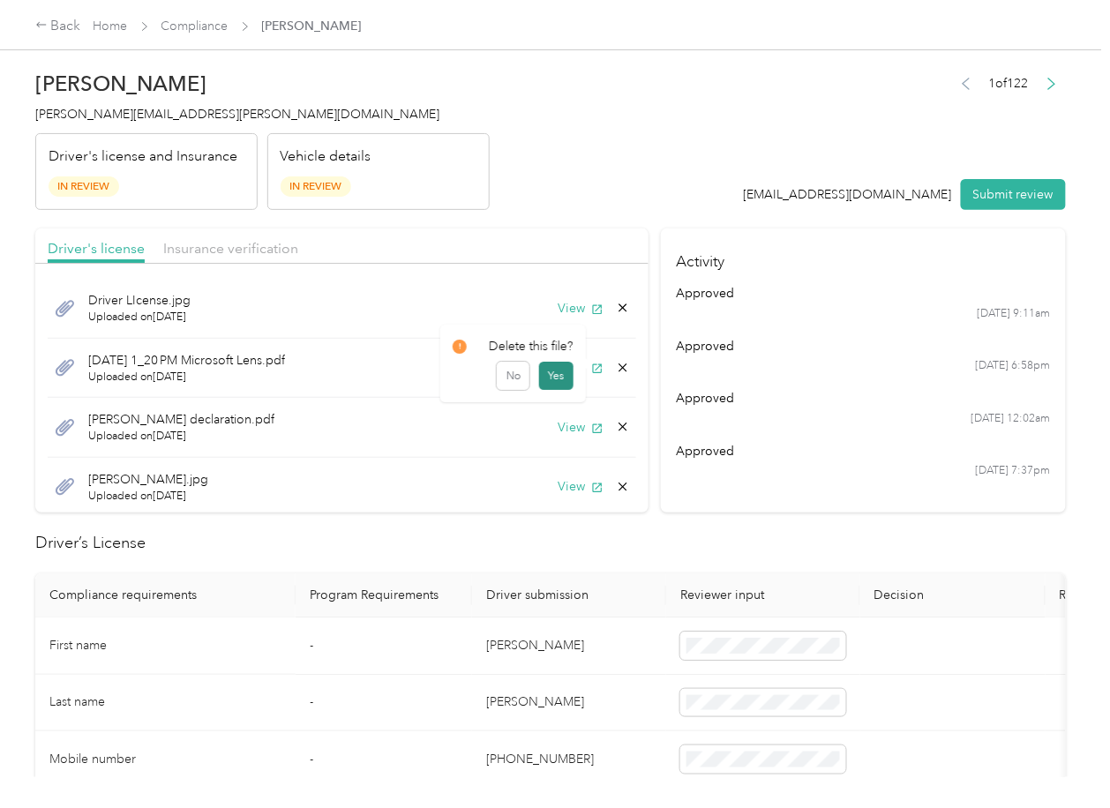
click at [559, 372] on button "Yes" at bounding box center [555, 377] width 34 height 28
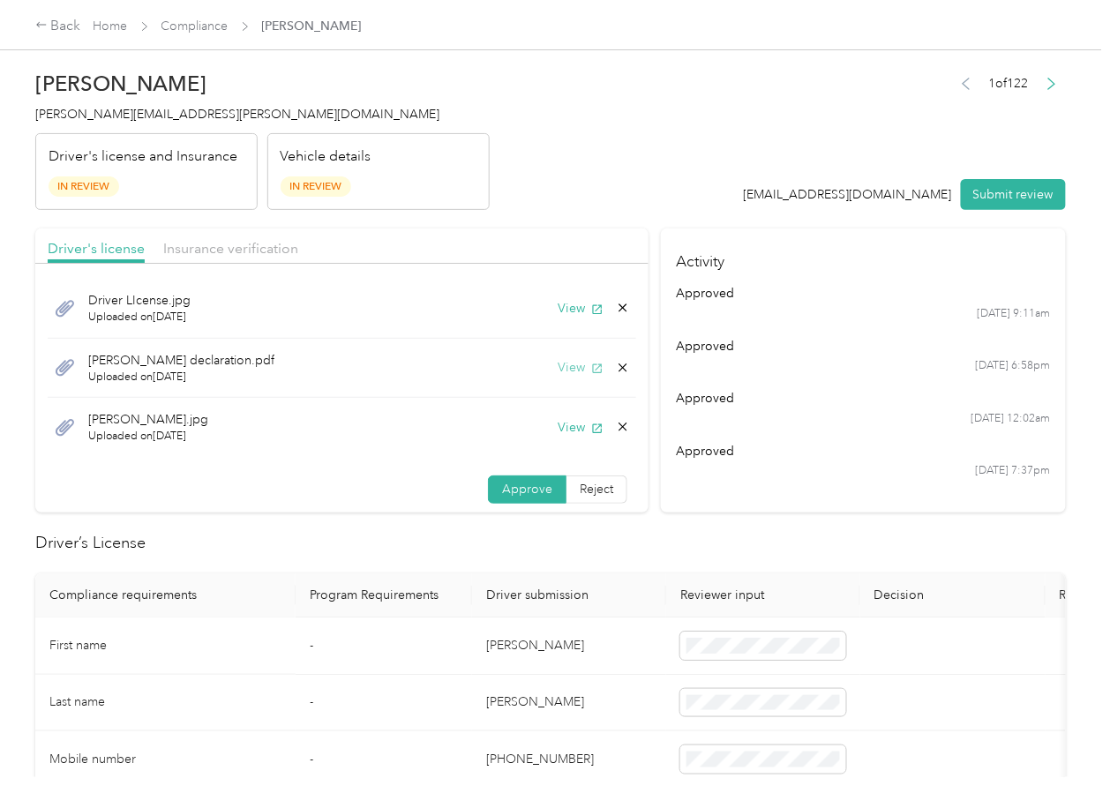
click at [593, 369] on icon "button" at bounding box center [598, 369] width 10 height 10
click at [591, 430] on icon "button" at bounding box center [597, 429] width 12 height 12
click at [616, 423] on icon at bounding box center [623, 427] width 14 height 14
click at [548, 432] on button "Yes" at bounding box center [555, 440] width 34 height 28
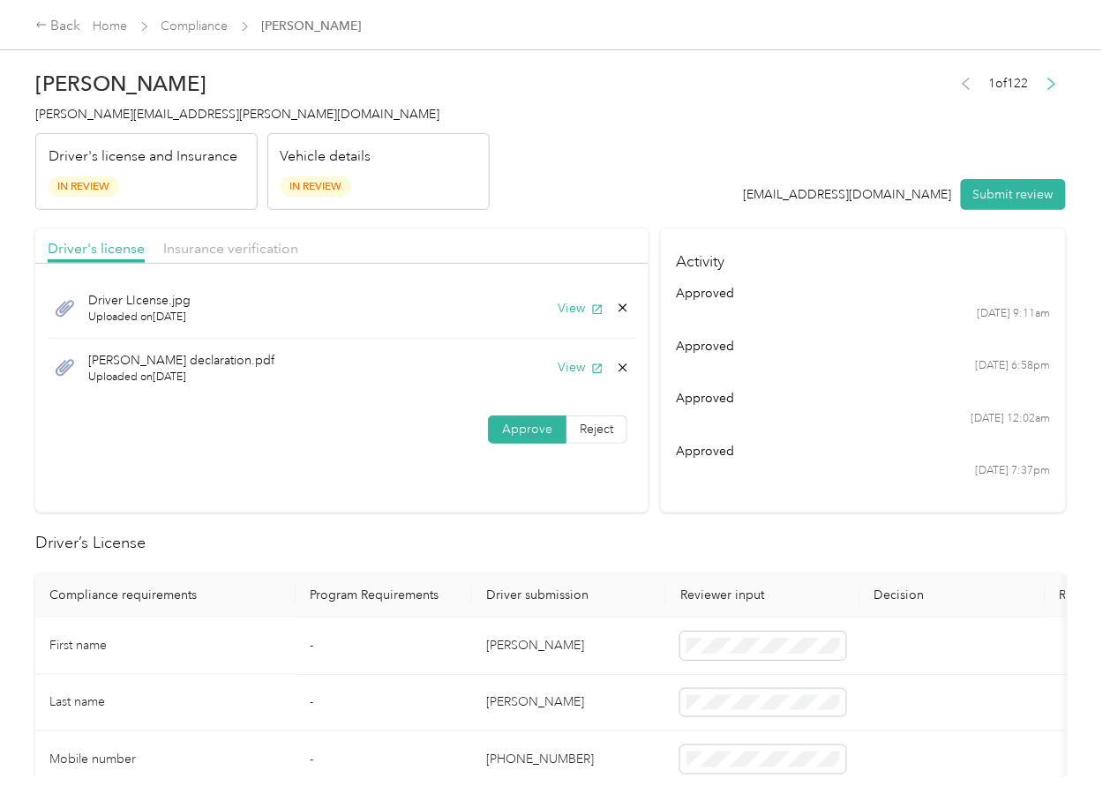
click at [568, 297] on div "Driver LIcense.jpg Uploaded on [DATE] View" at bounding box center [342, 309] width 589 height 60
click at [565, 300] on button "View" at bounding box center [581, 308] width 46 height 19
click at [558, 367] on button "View" at bounding box center [581, 367] width 46 height 19
click at [222, 241] on span "Insurance verification" at bounding box center [230, 248] width 135 height 17
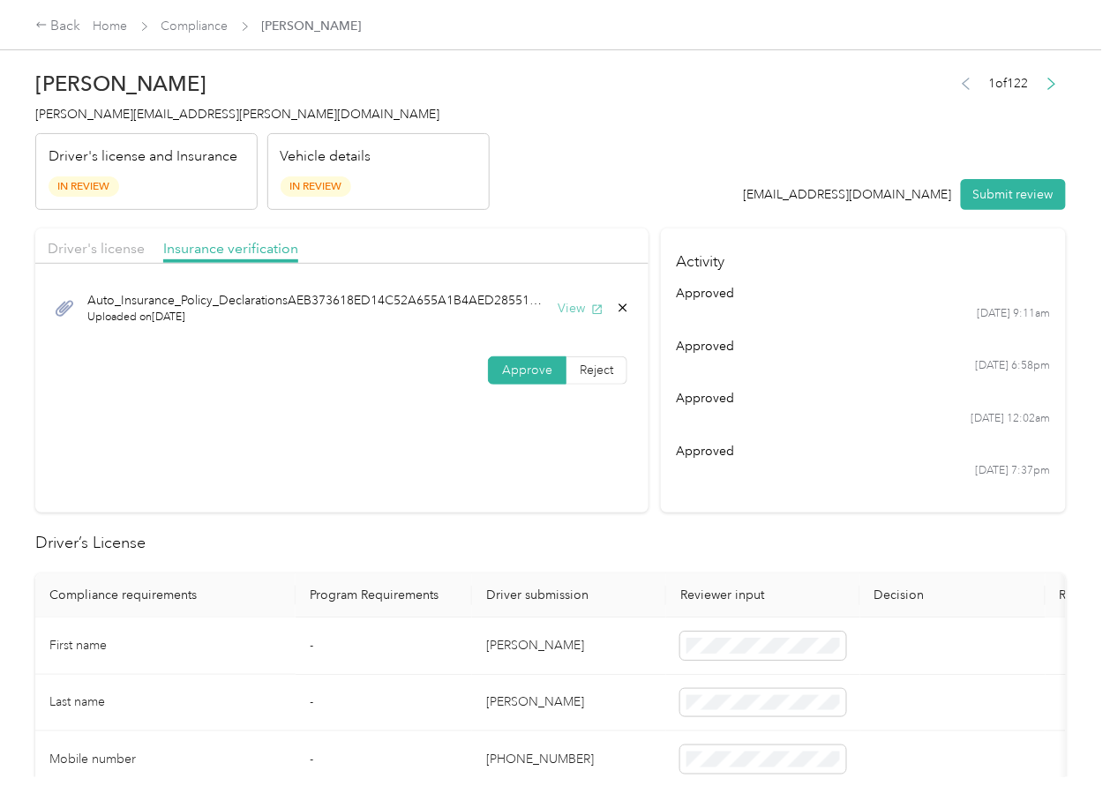
click at [565, 310] on button "View" at bounding box center [581, 308] width 46 height 19
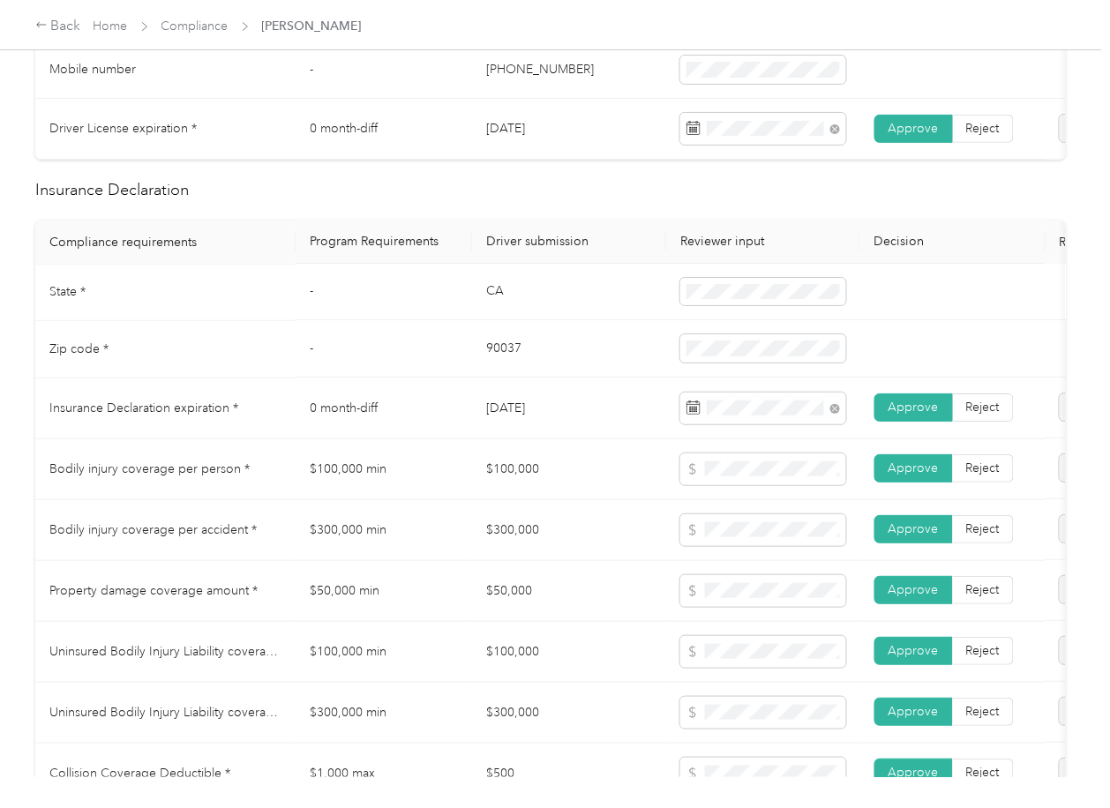
scroll to position [706, 0]
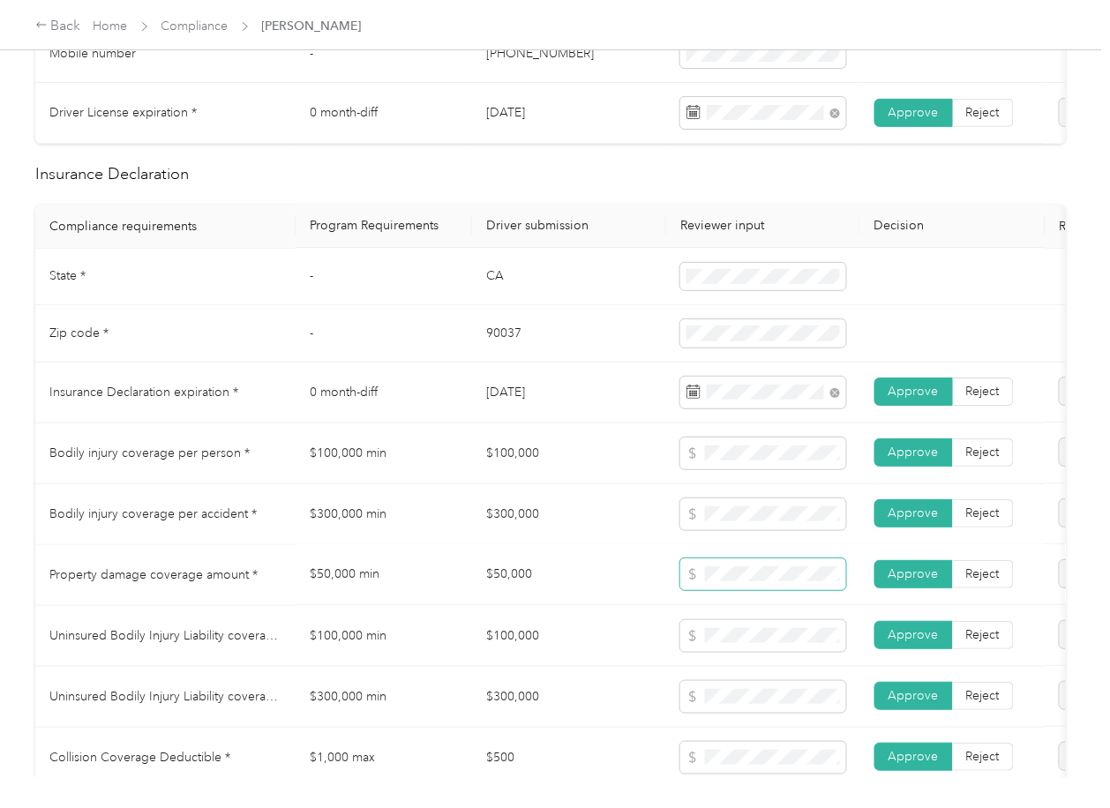
click at [645, 584] on tr "Property damage coverage amount * $50,000 min $50,000 Approve Reject" at bounding box center [657, 575] width 1244 height 61
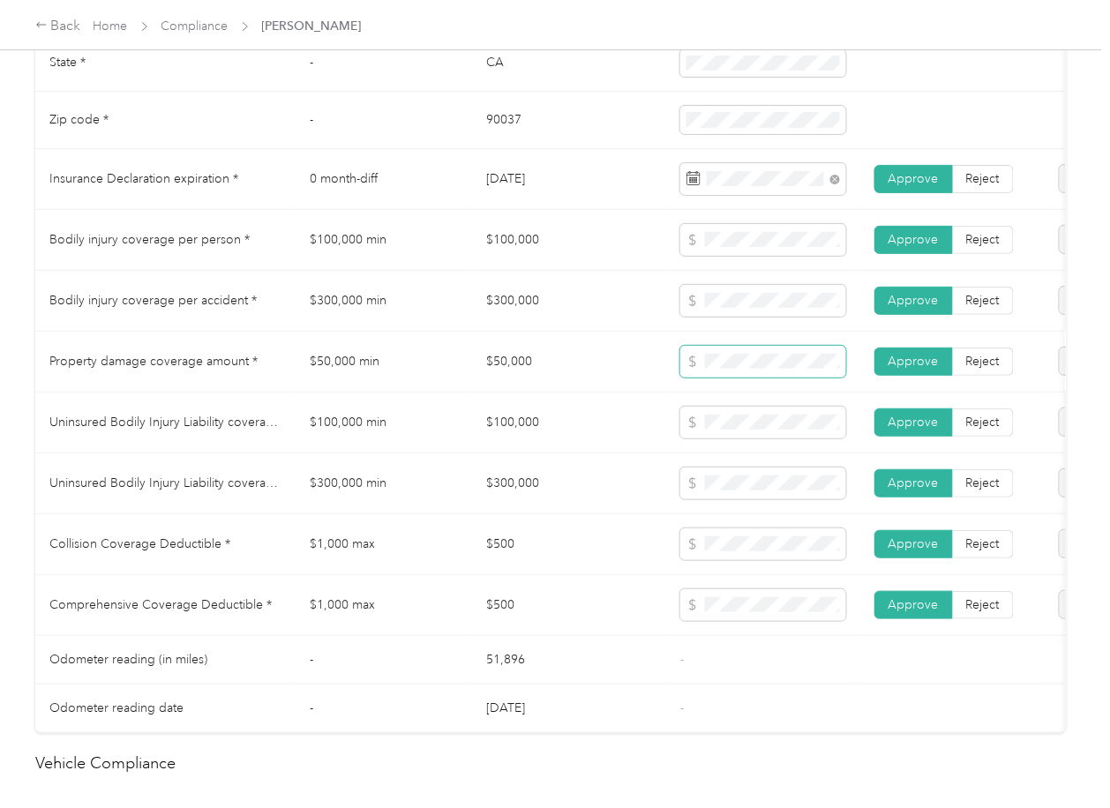
scroll to position [941, 0]
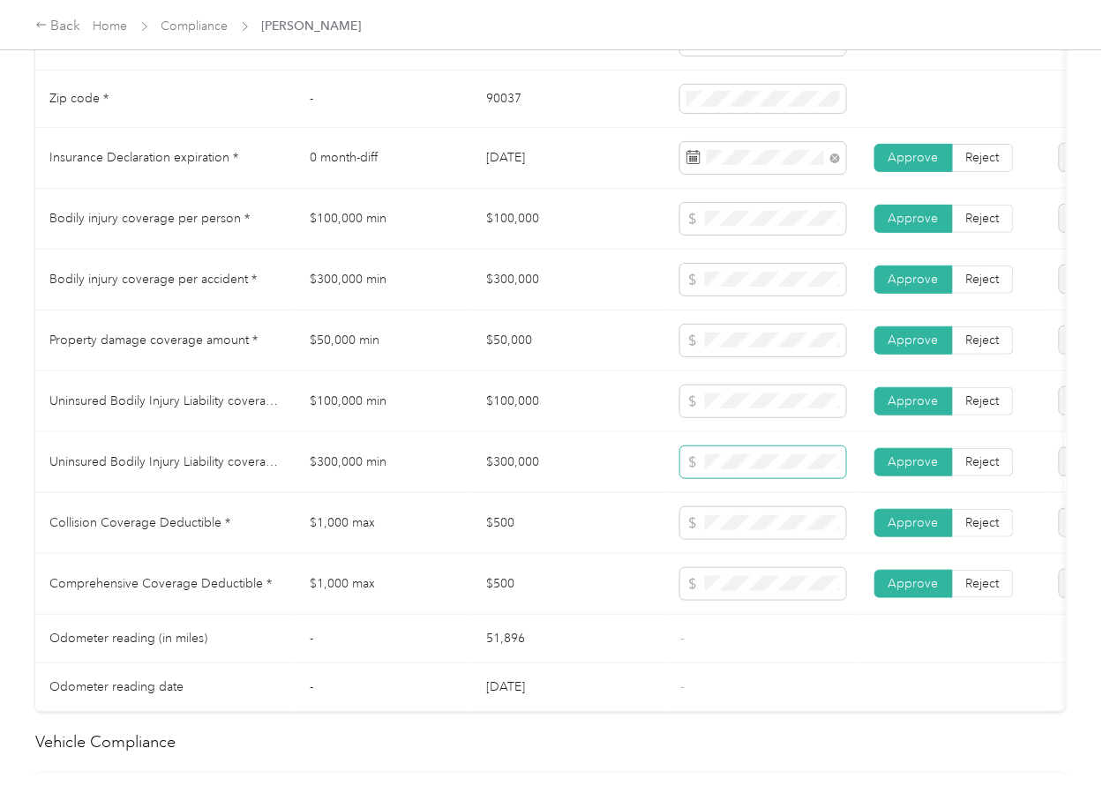
click at [750, 478] on span at bounding box center [763, 462] width 166 height 32
drag, startPoint x: 537, startPoint y: 519, endPoint x: 23, endPoint y: 545, distance: 515.1
click at [525, 521] on td "$500" at bounding box center [569, 523] width 194 height 61
click at [511, 477] on td "$300,000" at bounding box center [569, 462] width 194 height 61
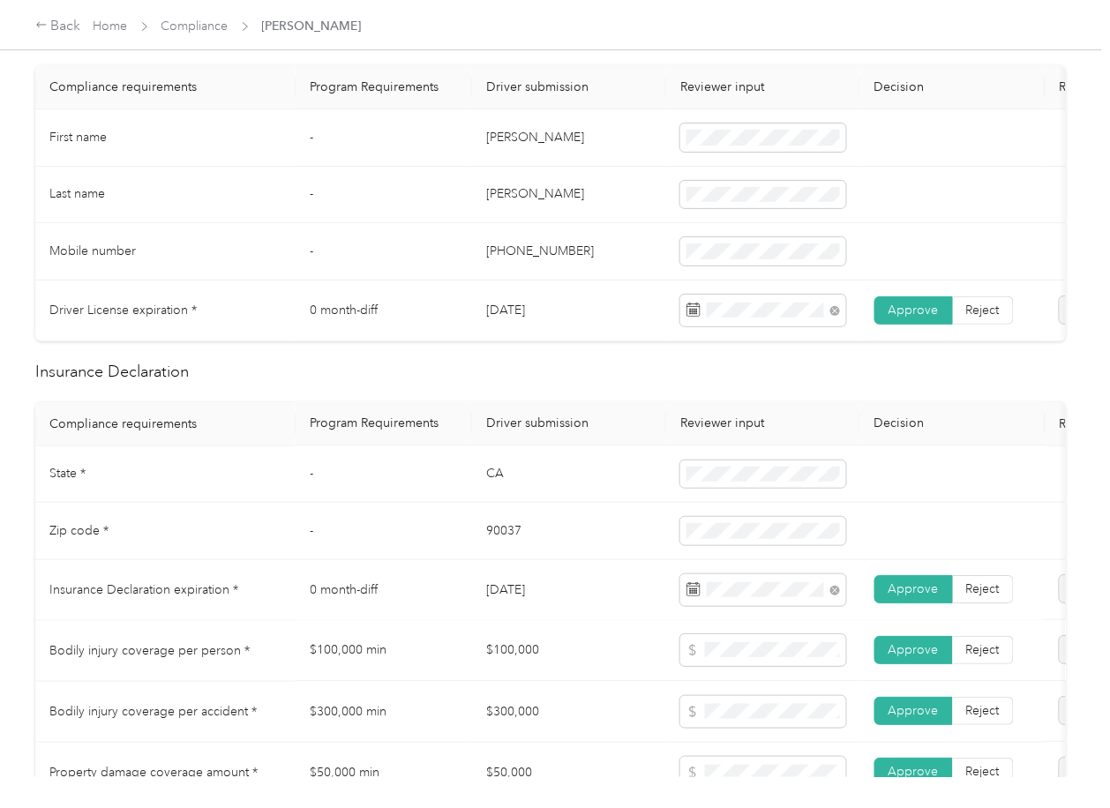
scroll to position [0, 0]
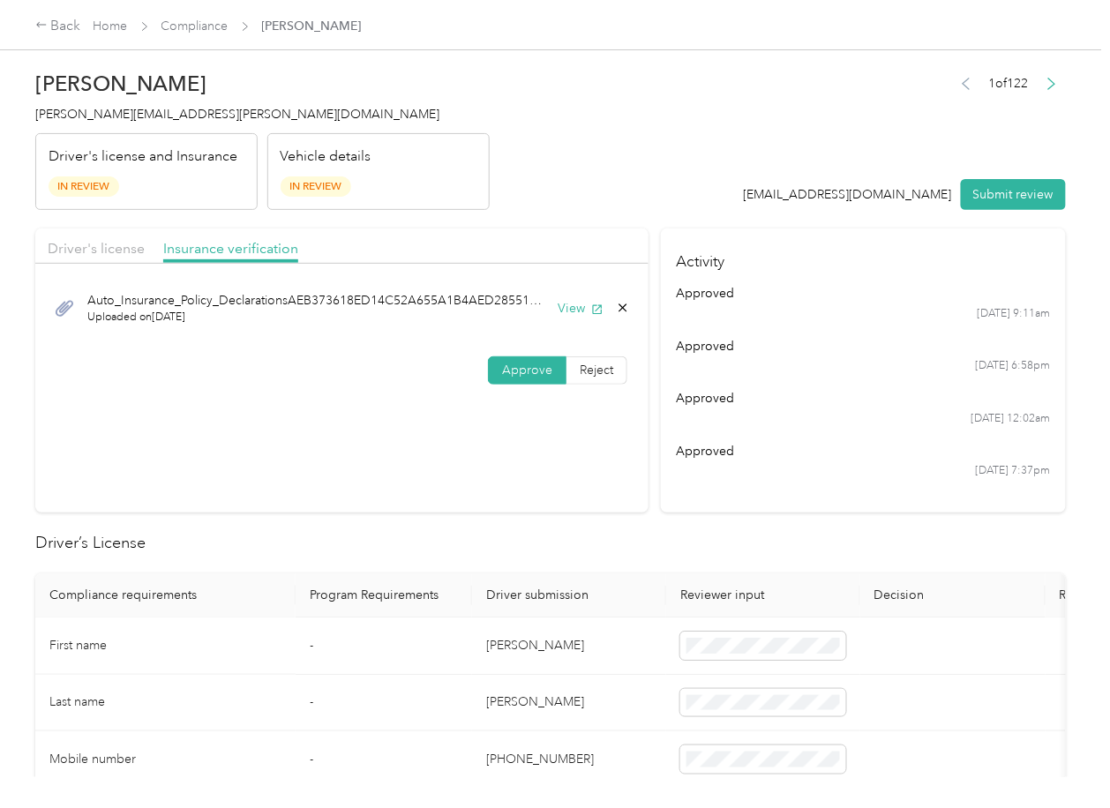
click at [992, 194] on button "Submit review" at bounding box center [1013, 194] width 105 height 31
click at [147, 119] on span "[PERSON_NAME][EMAIL_ADDRESS][PERSON_NAME][DOMAIN_NAME]" at bounding box center [237, 114] width 404 height 15
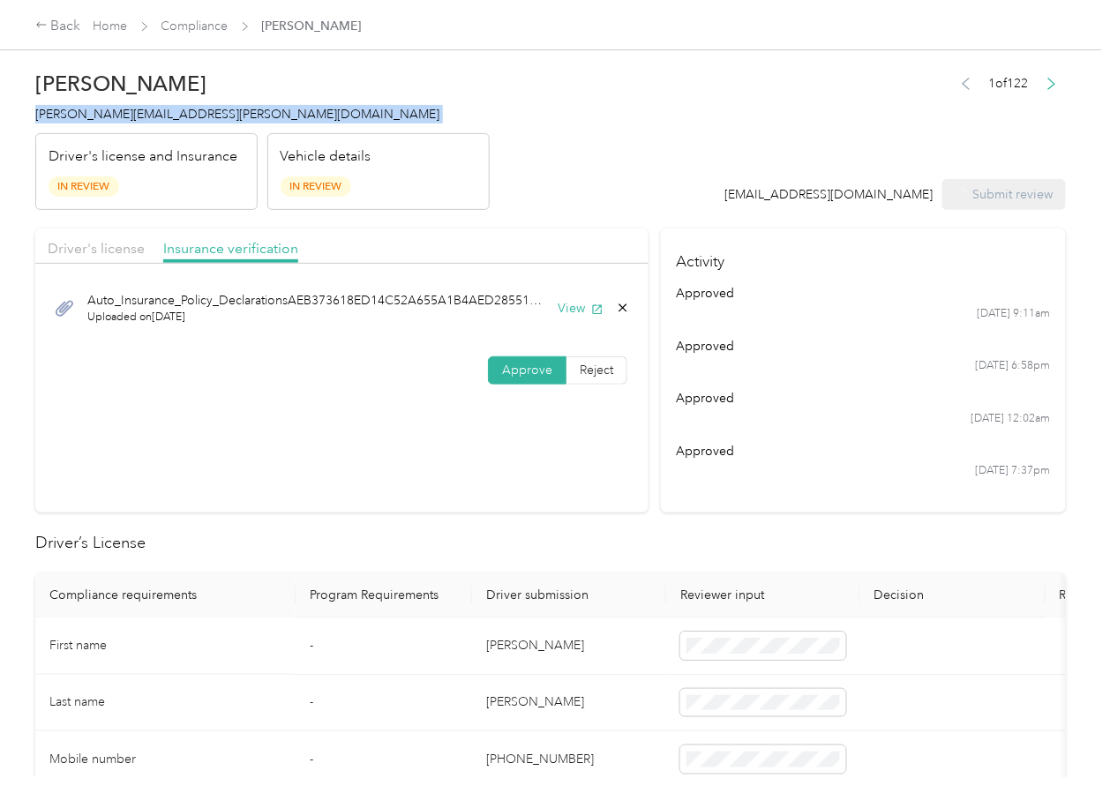
click at [147, 119] on span "[PERSON_NAME][EMAIL_ADDRESS][PERSON_NAME][DOMAIN_NAME]" at bounding box center [237, 114] width 404 height 15
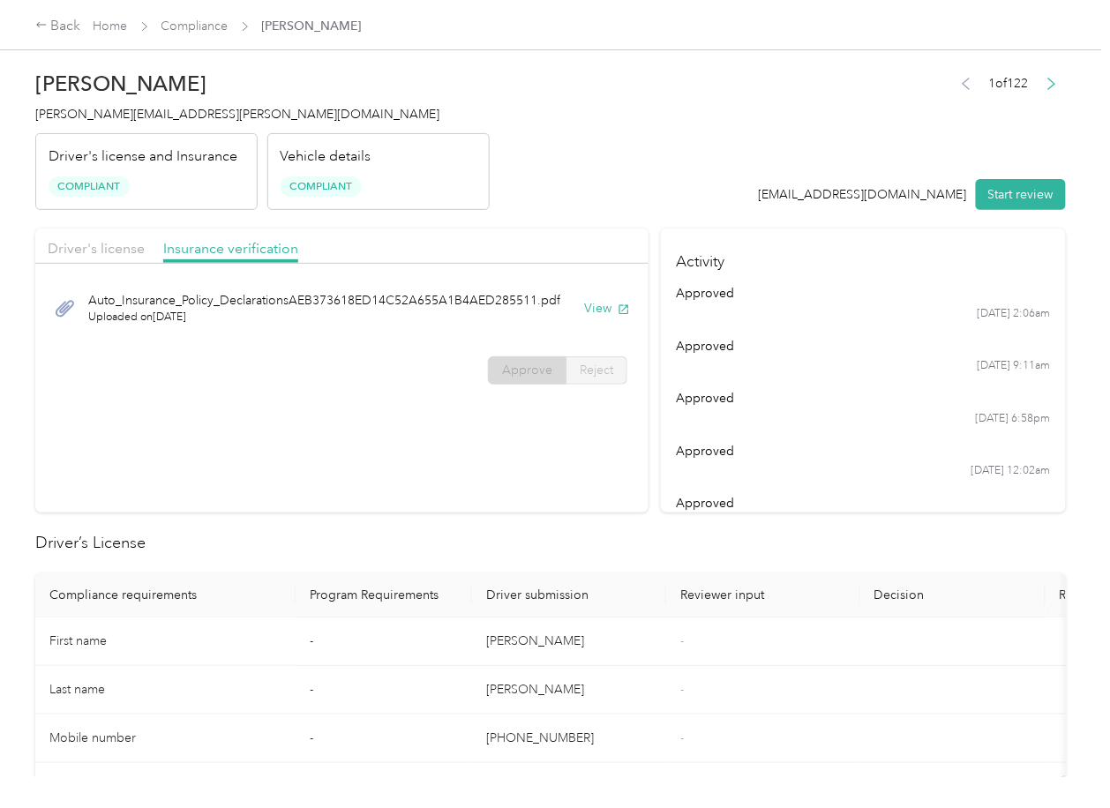
click at [537, 494] on section "Driver's license Insurance verification Auto_Insurance_Policy_DeclarationsAEB37…" at bounding box center [341, 371] width 613 height 284
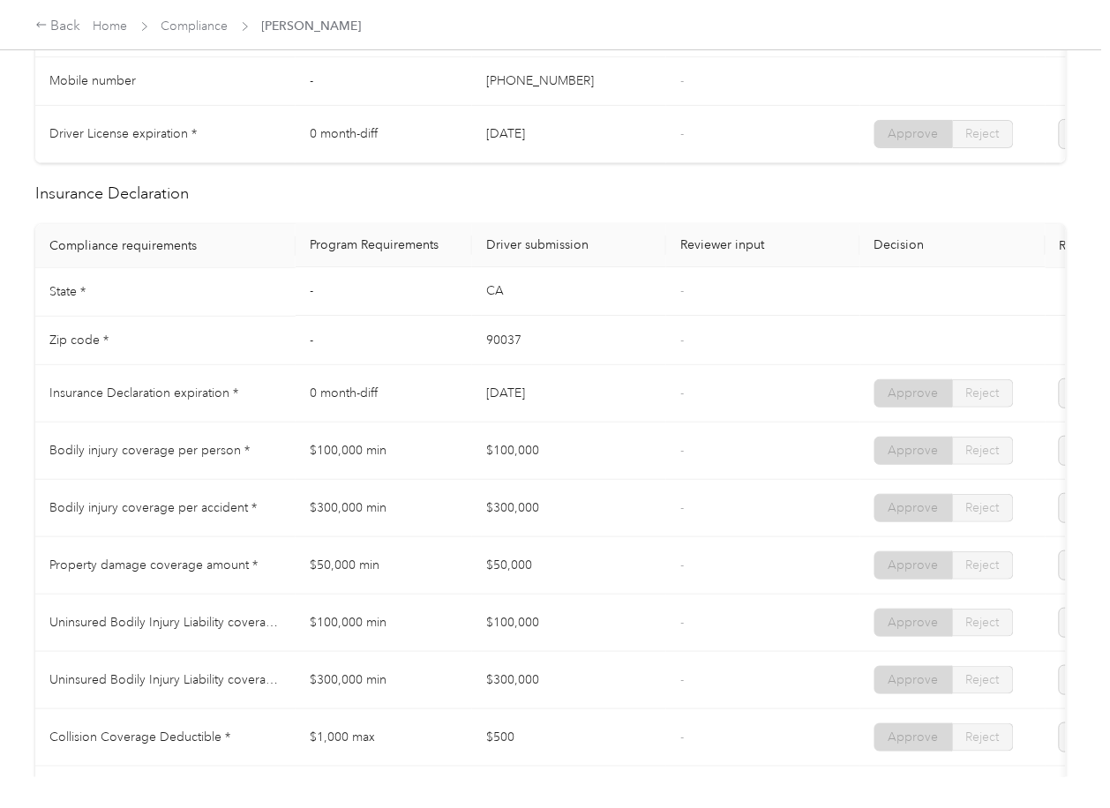
scroll to position [706, 0]
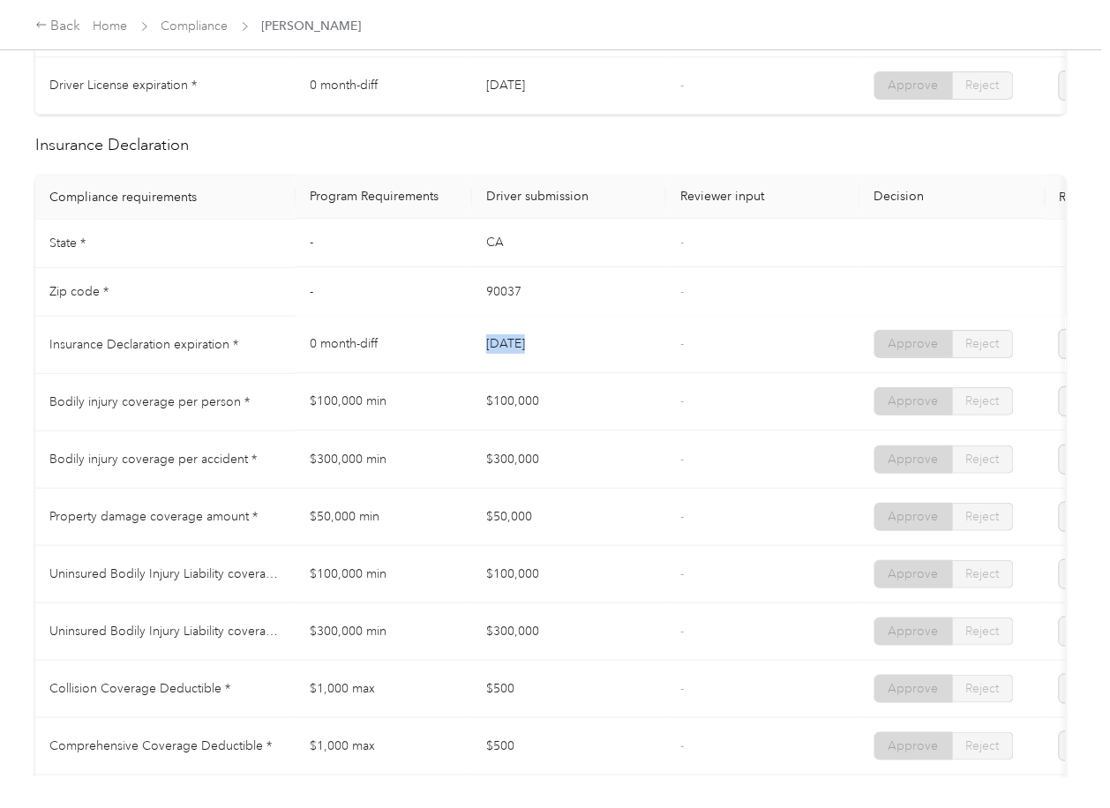
drag, startPoint x: 475, startPoint y: 360, endPoint x: 553, endPoint y: 402, distance: 89.2
click at [574, 374] on tr "Insurance Declaration expiration * 0 month-diff [DATE] - Approve Reject" at bounding box center [657, 345] width 1244 height 57
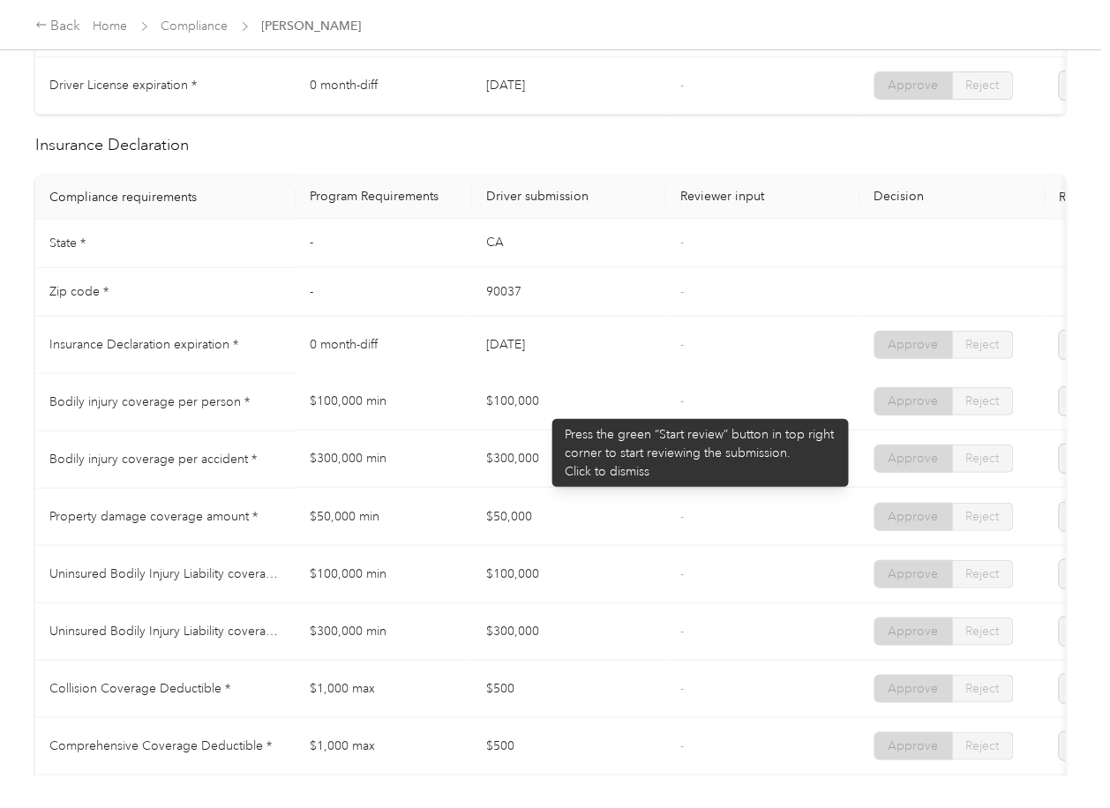
click at [544, 410] on td "$100,000" at bounding box center [569, 402] width 194 height 57
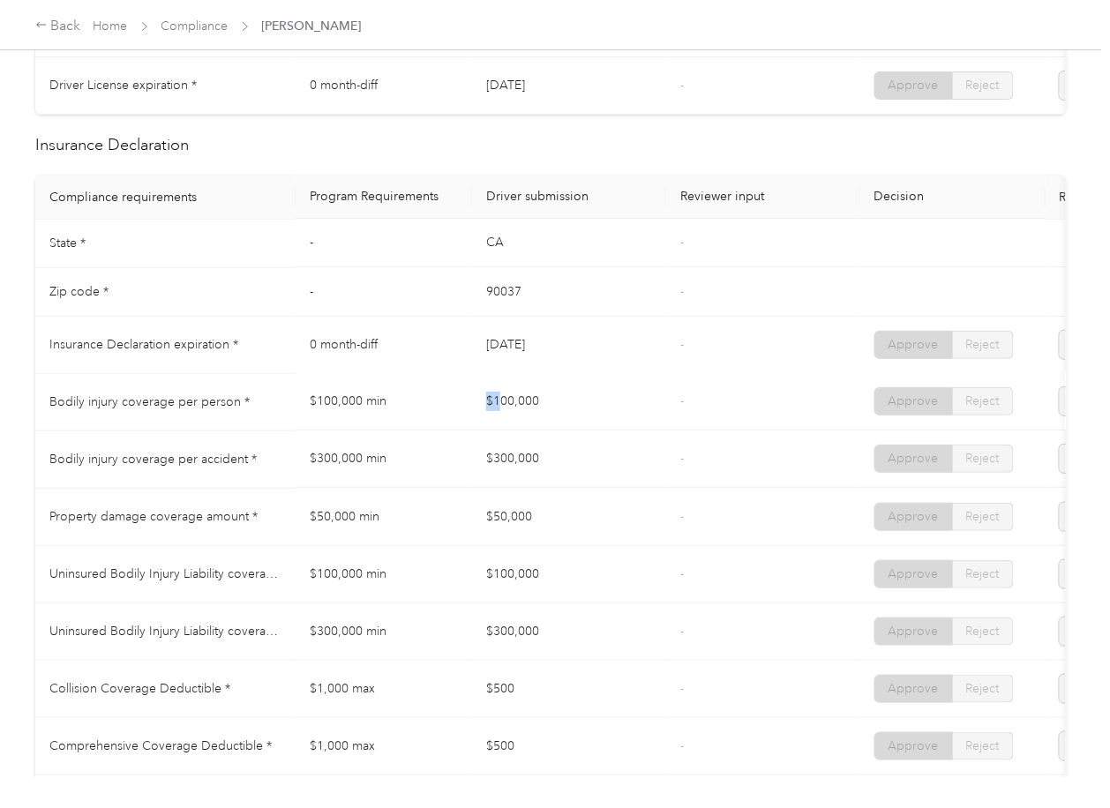
drag, startPoint x: 473, startPoint y: 422, endPoint x: 473, endPoint y: 458, distance: 36.2
click at [560, 431] on td "$100,000" at bounding box center [569, 402] width 194 height 57
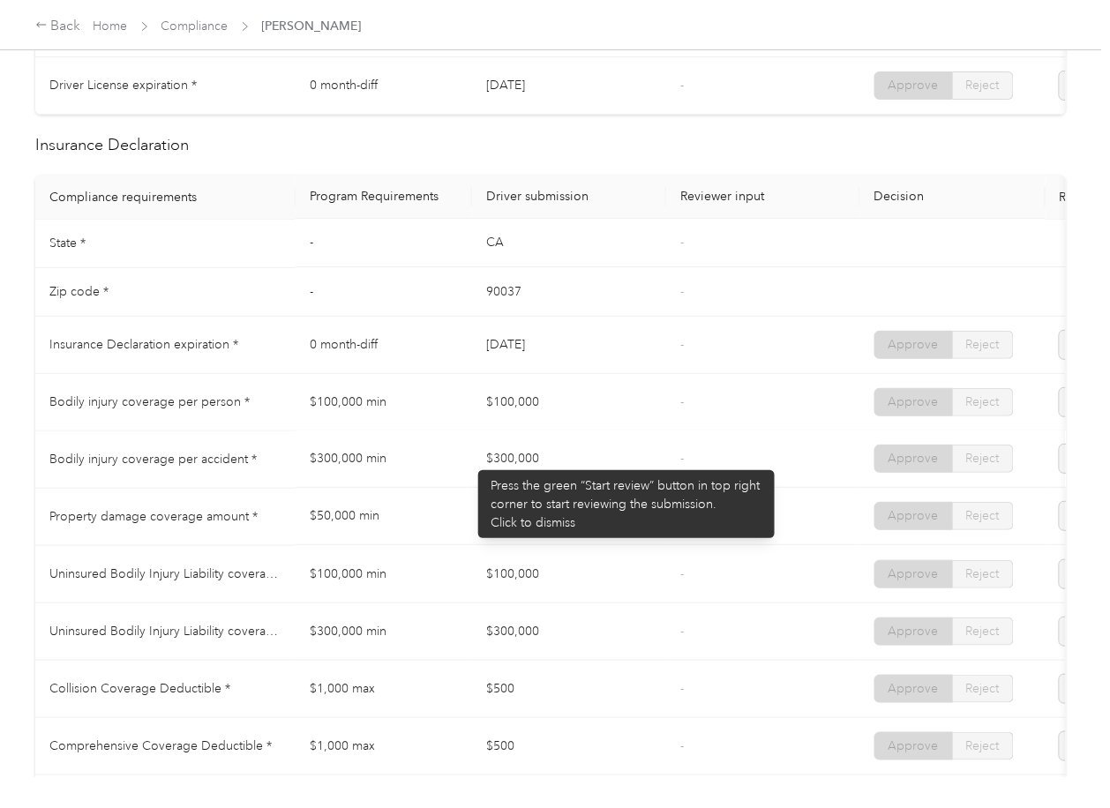
drag, startPoint x: 469, startPoint y: 461, endPoint x: 554, endPoint y: 478, distance: 86.3
click at [553, 477] on tr "Bodily injury coverage per accident * $300,000 min $300,000 - Approve Reject" at bounding box center [657, 459] width 1244 height 57
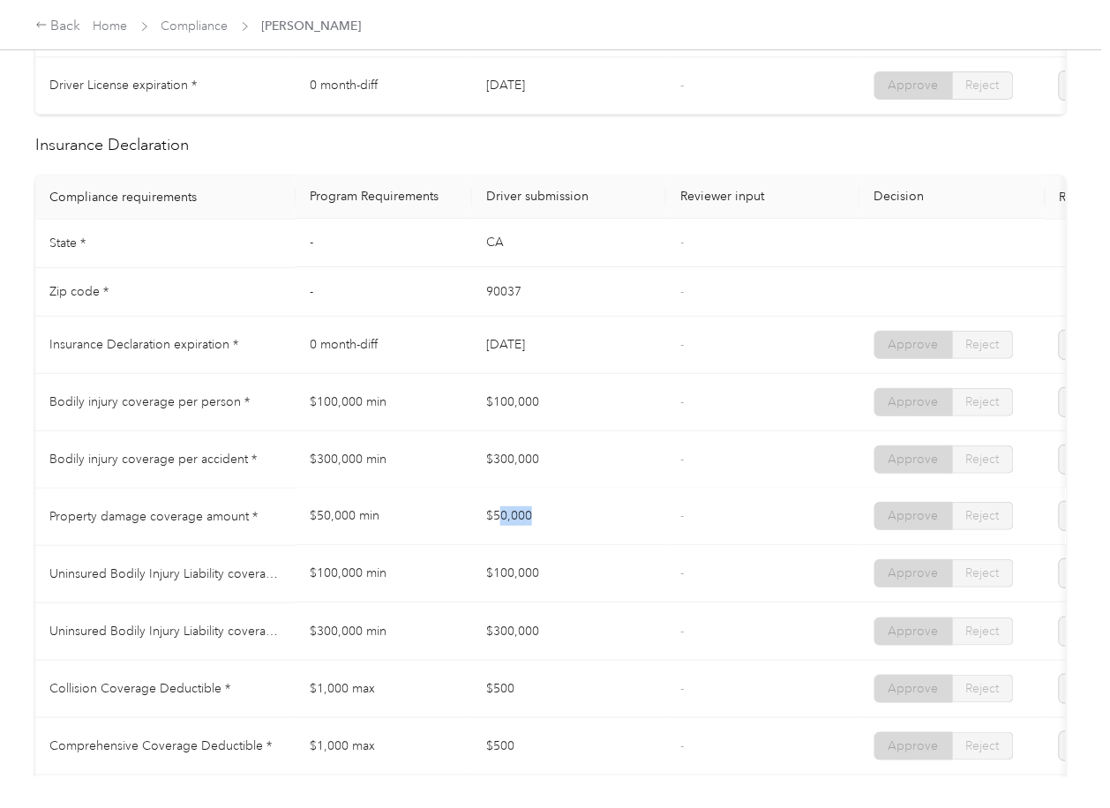
drag, startPoint x: 503, startPoint y: 524, endPoint x: 616, endPoint y: 544, distance: 114.6
click at [614, 544] on td "$50,000" at bounding box center [569, 517] width 194 height 57
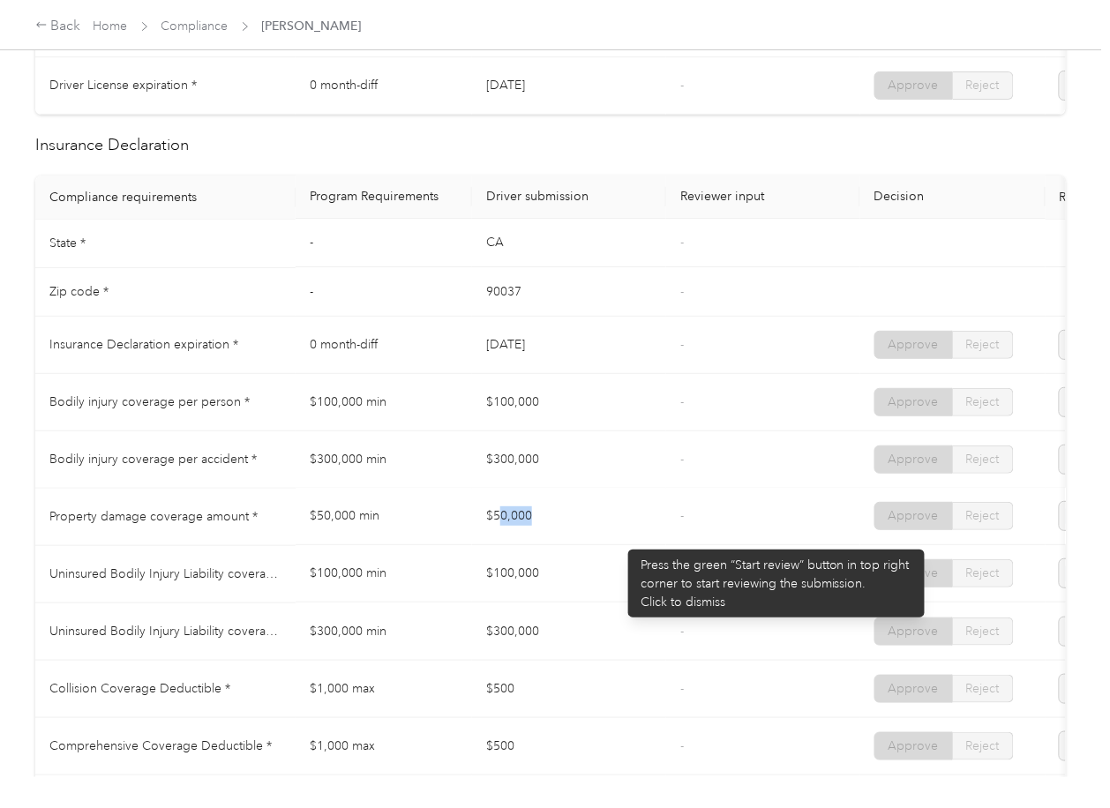
click at [622, 540] on td "$50,000" at bounding box center [569, 517] width 194 height 57
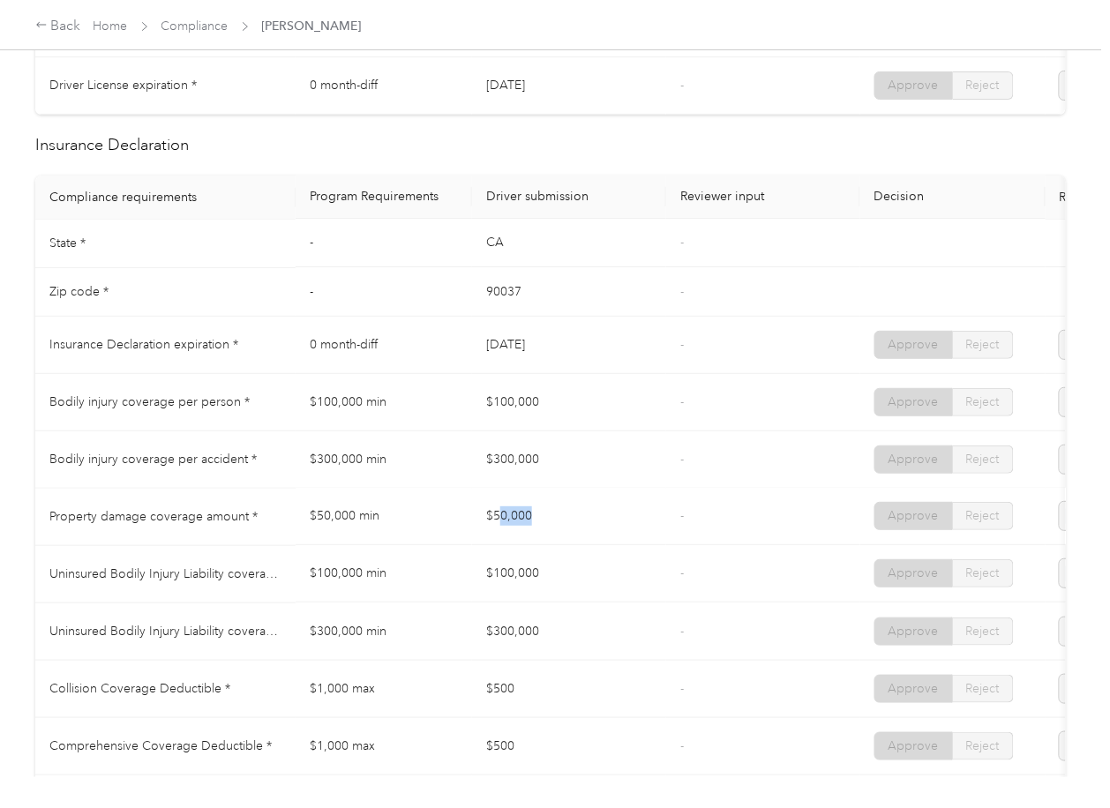
scroll to position [823, 0]
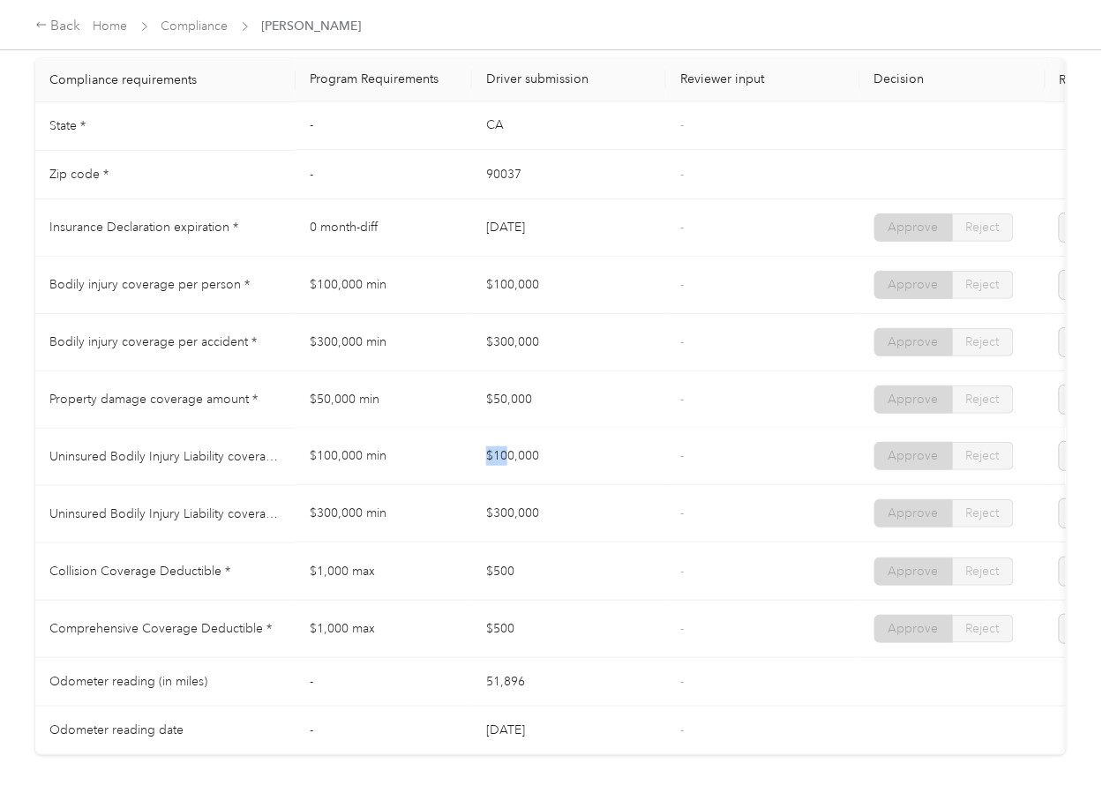
drag, startPoint x: 529, startPoint y: 460, endPoint x: 557, endPoint y: 460, distance: 28.2
click at [557, 460] on tr "Uninsured Bodily Injury Liability coverage per person * $100,000 min $100,000 -…" at bounding box center [657, 457] width 1244 height 57
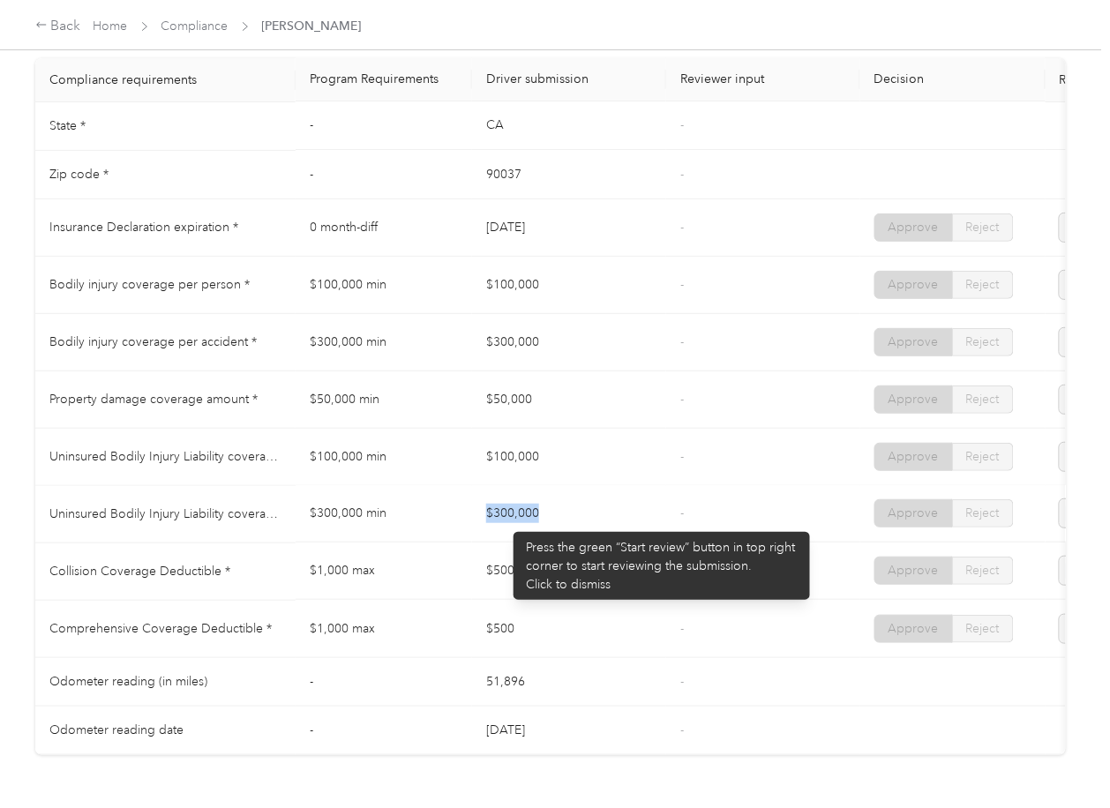
drag, startPoint x: 505, startPoint y: 523, endPoint x: 626, endPoint y: 541, distance: 123.0
click at [574, 528] on tr "Uninsured Bodily Injury Liability coverage per accident * $300,000 min $300,000…" at bounding box center [657, 514] width 1244 height 57
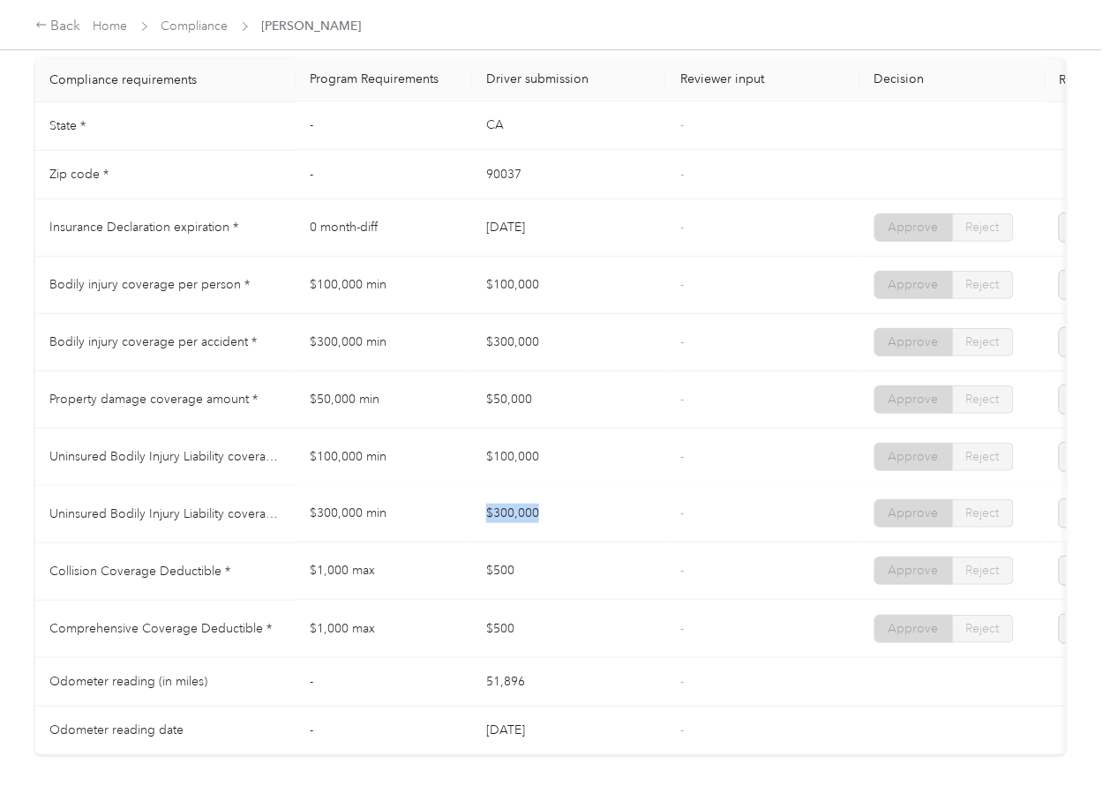
click at [631, 542] on td "$300,000" at bounding box center [569, 514] width 194 height 57
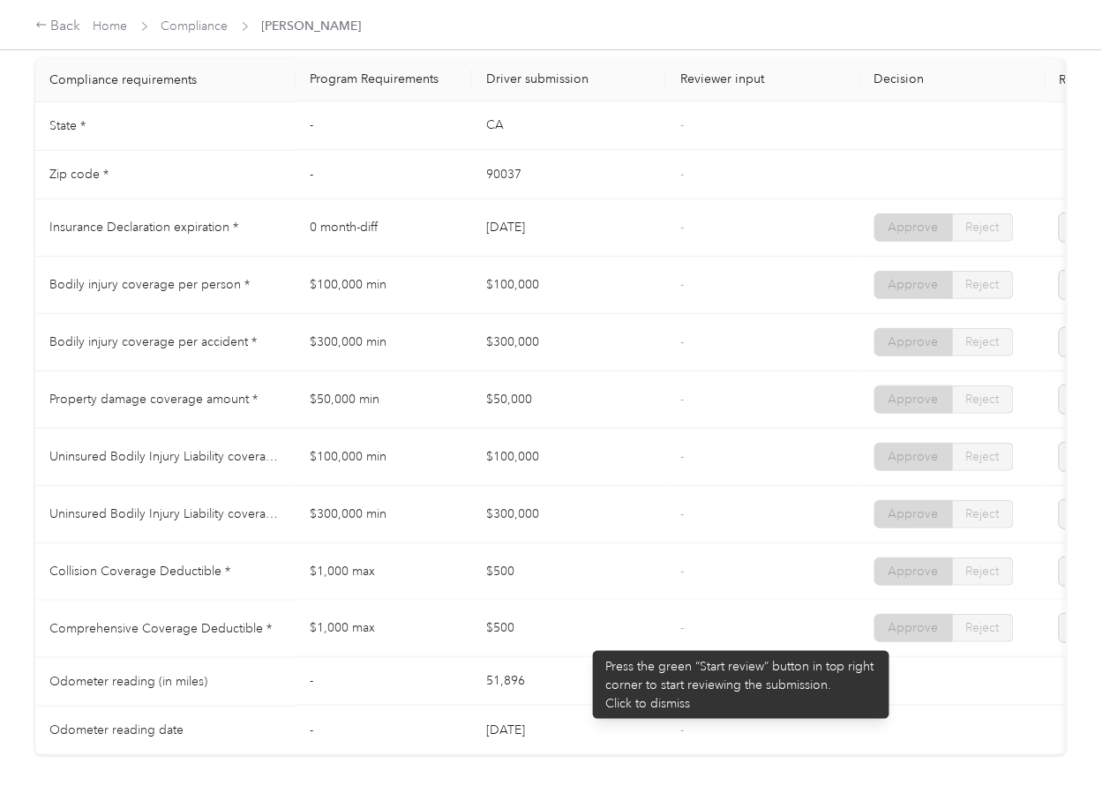
click at [584, 642] on td "$500" at bounding box center [569, 629] width 194 height 57
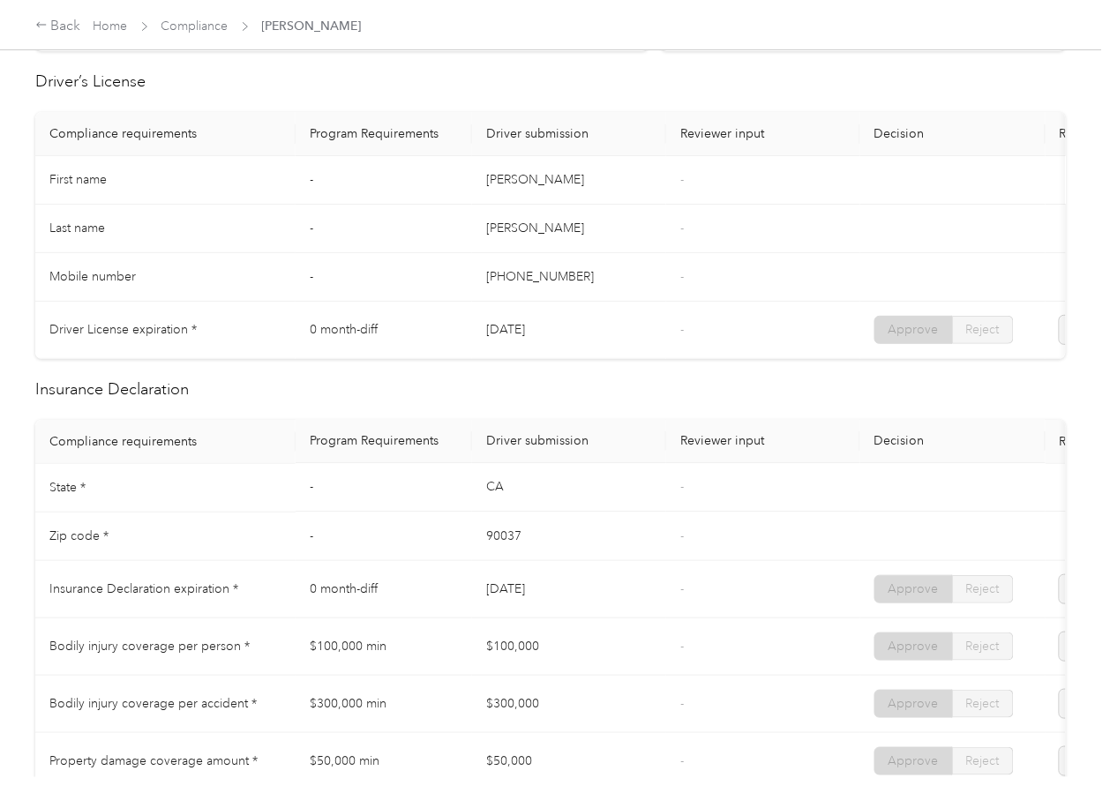
scroll to position [0, 0]
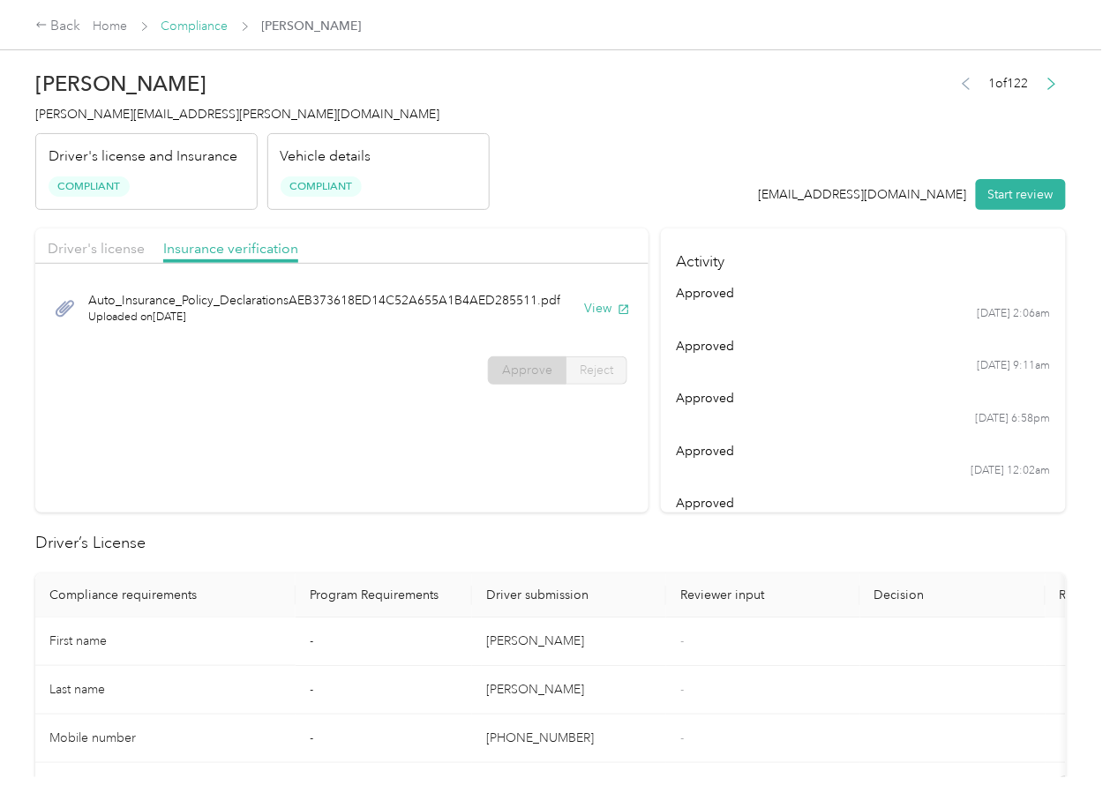
click at [191, 27] on link "Compliance" at bounding box center [194, 26] width 67 height 15
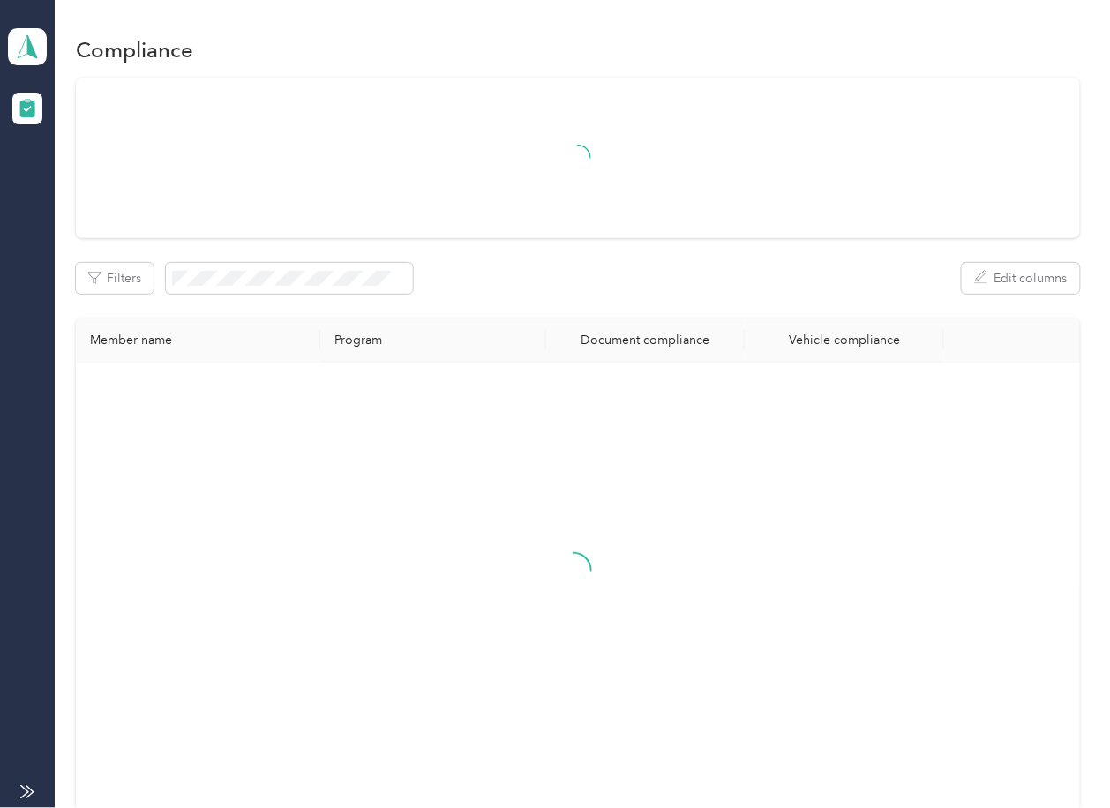
click at [838, 452] on div at bounding box center [573, 587] width 967 height 420
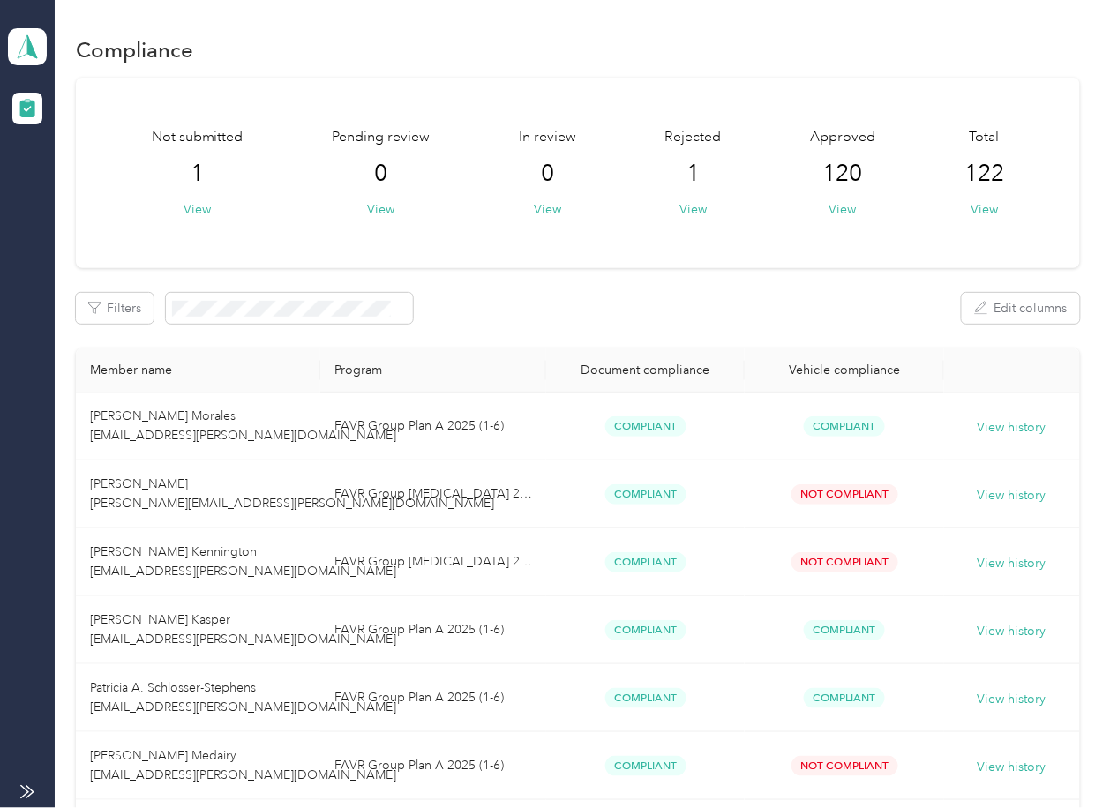
drag, startPoint x: 671, startPoint y: 291, endPoint x: 443, endPoint y: 261, distance: 229.6
click at [20, 39] on icon at bounding box center [27, 46] width 26 height 25
click at [97, 185] on div "Log out" at bounding box center [193, 184] width 347 height 31
